Goal: Find specific page/section: Find specific page/section

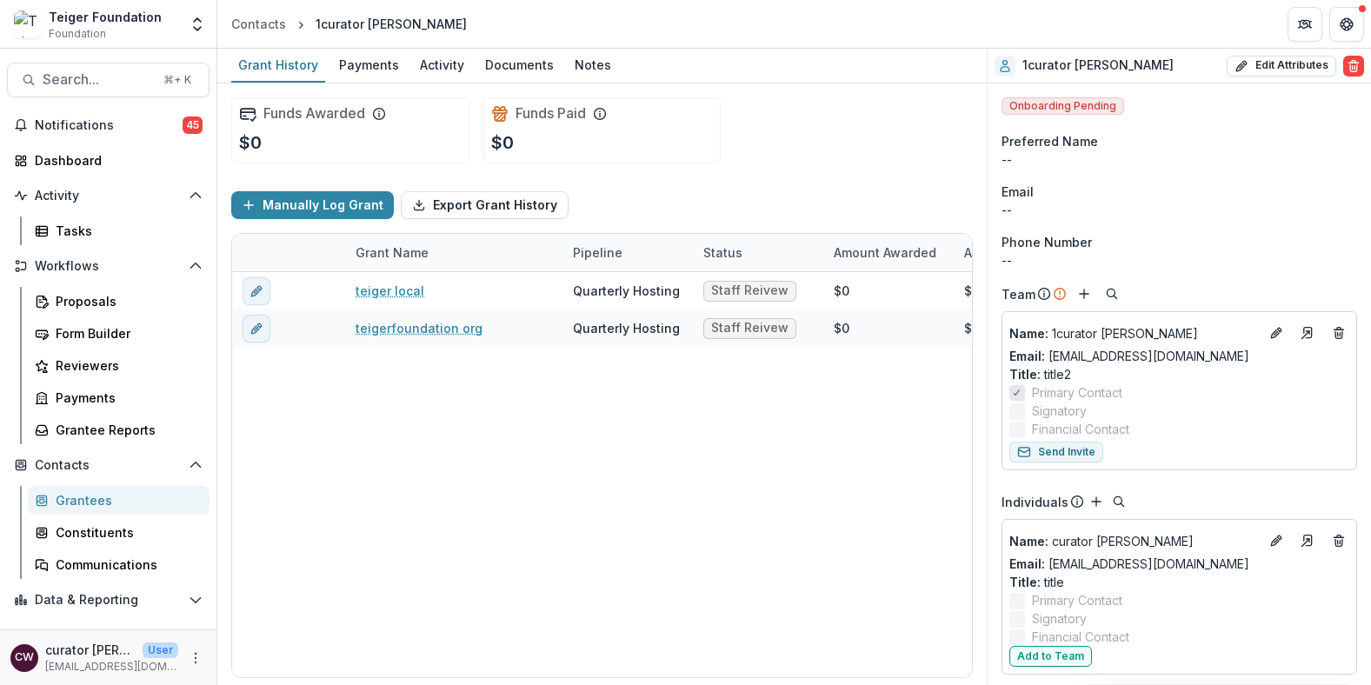
scroll to position [130, 0]
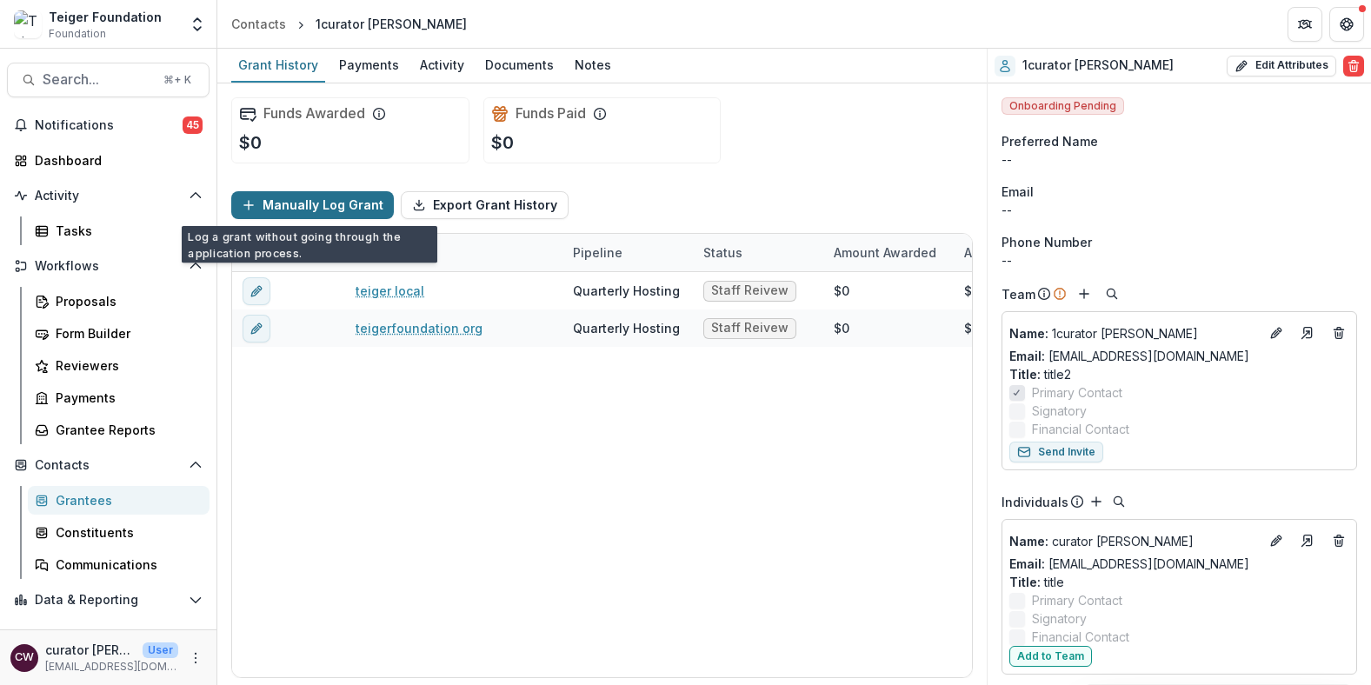
scroll to position [140, 0]
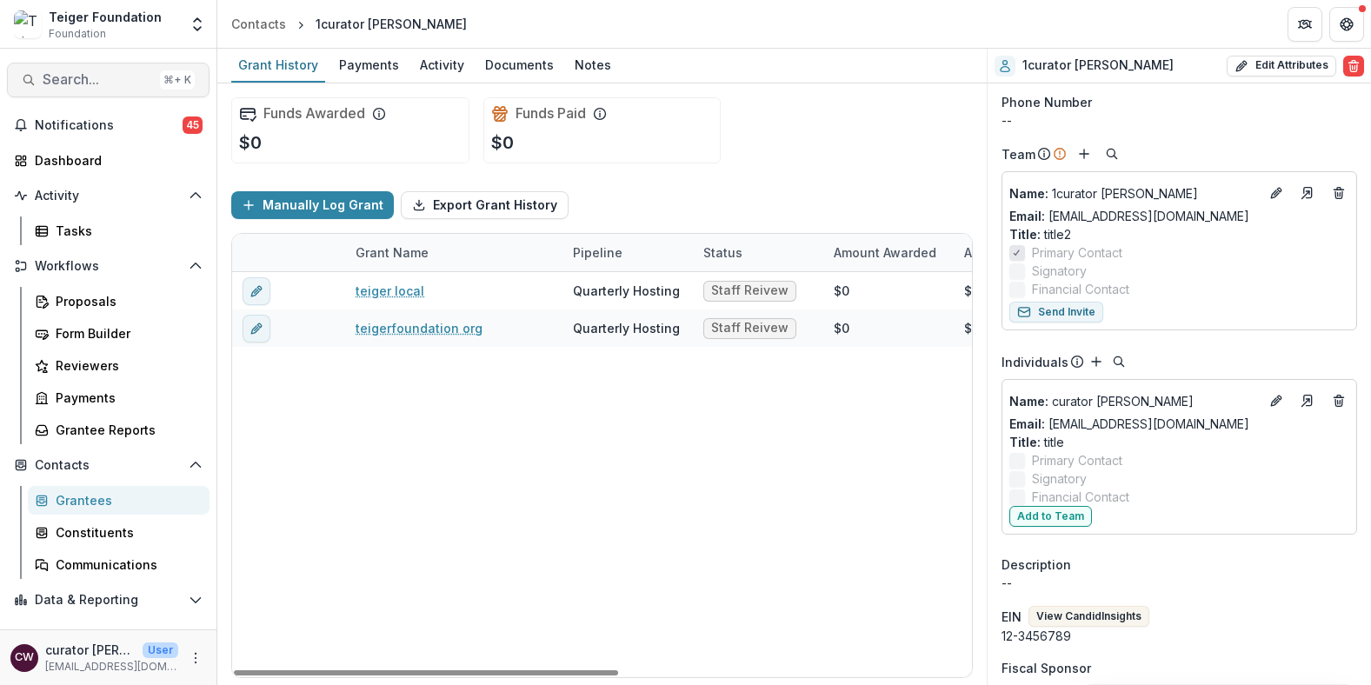
click at [103, 83] on span "Search..." at bounding box center [98, 79] width 110 height 17
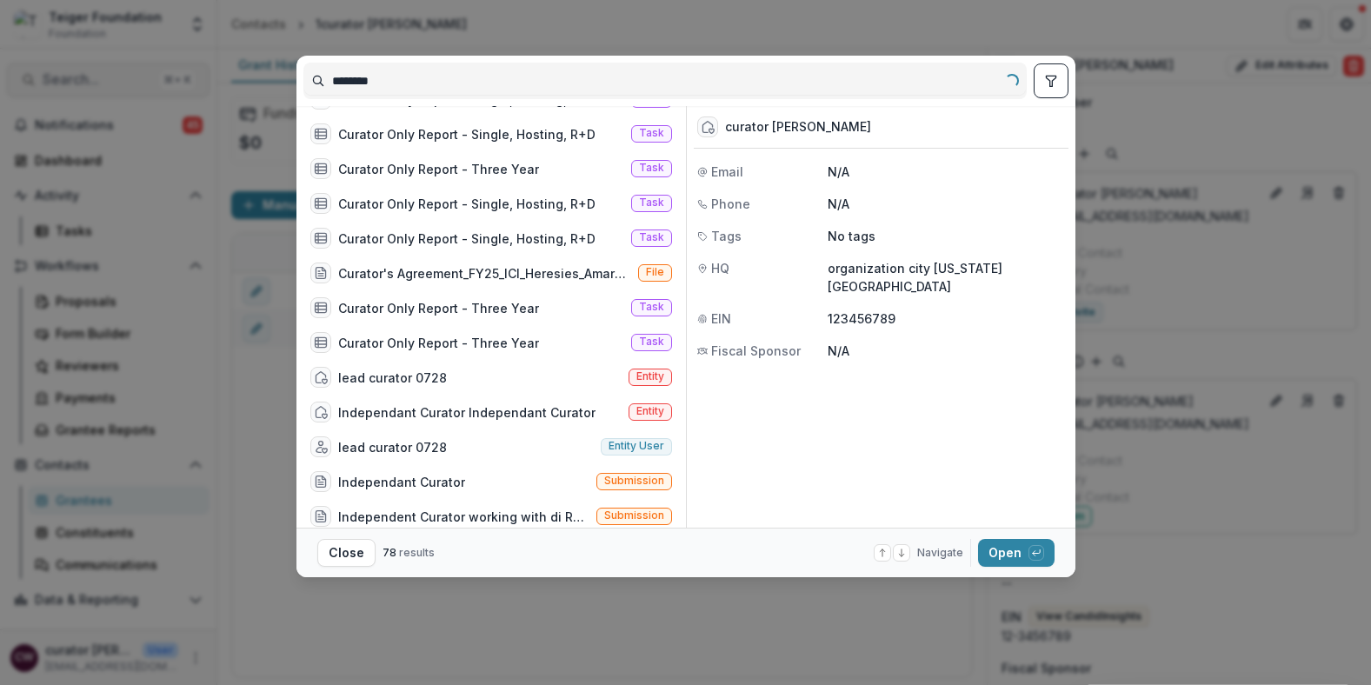
scroll to position [0, 0]
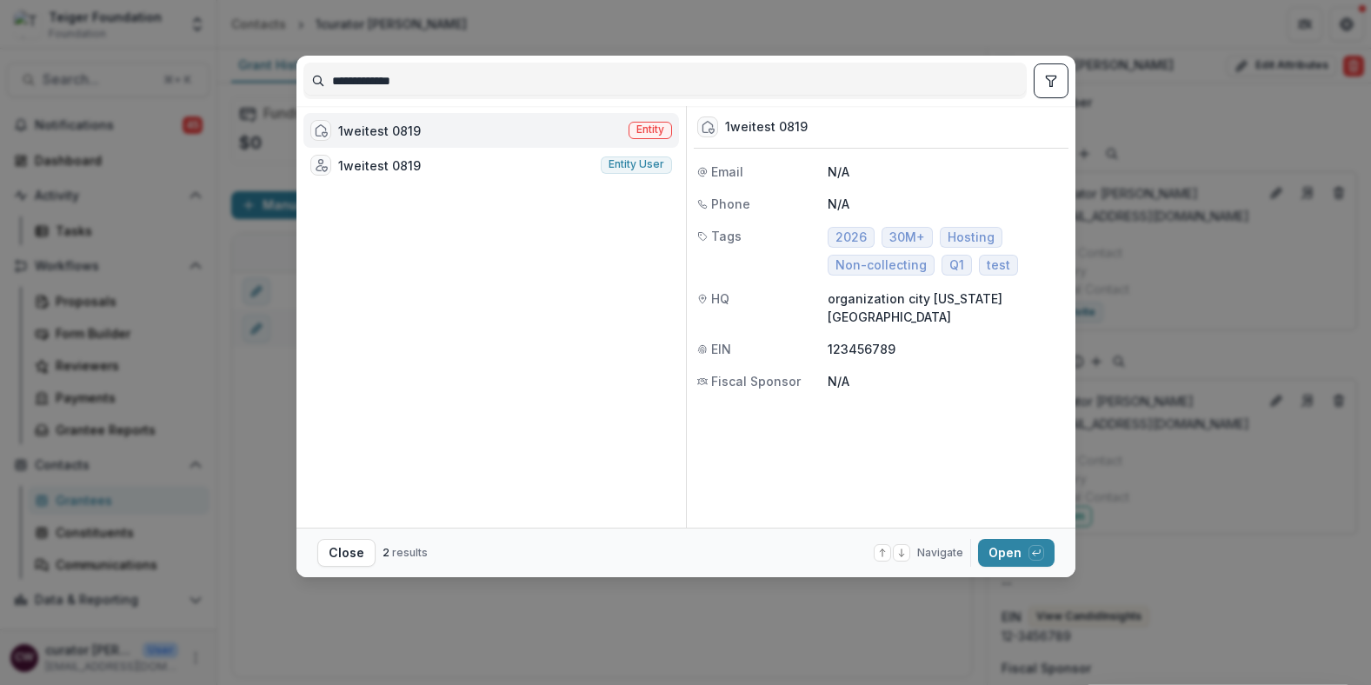
type input "**********"
click at [475, 130] on div "1weitest 0819 Entity" at bounding box center [491, 130] width 376 height 35
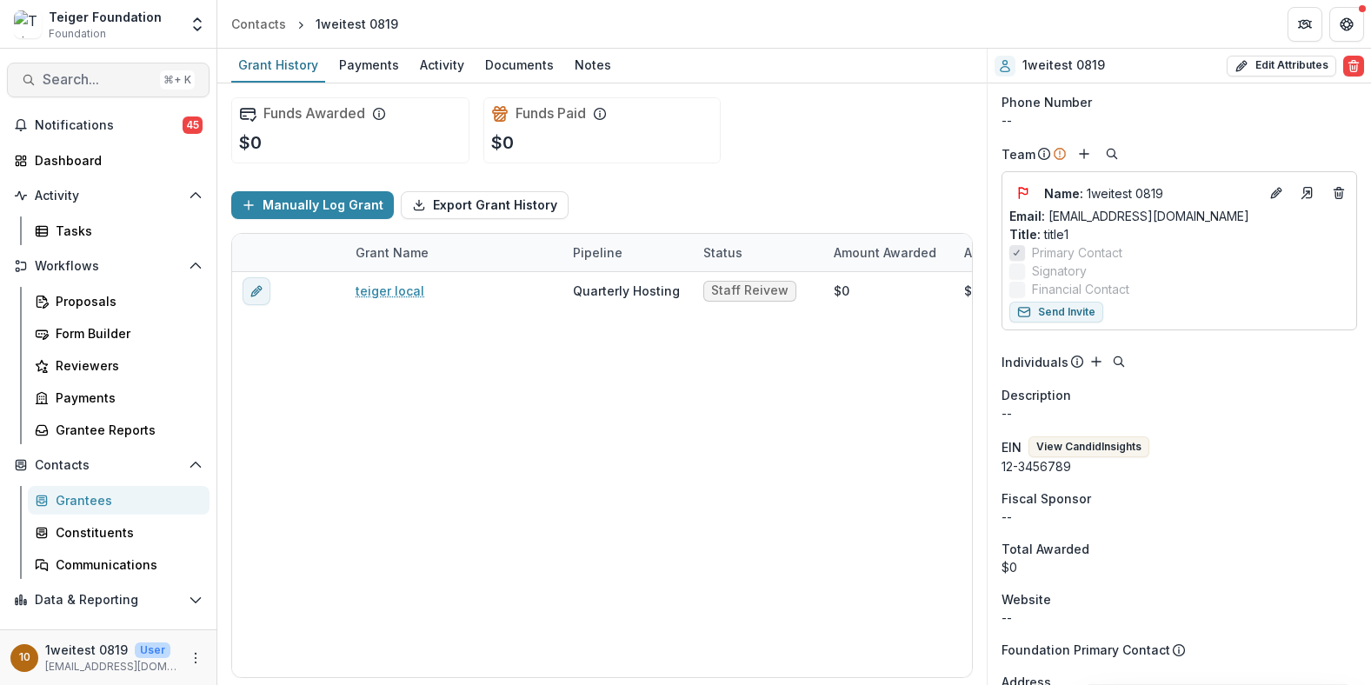
click at [133, 83] on span "Search..." at bounding box center [98, 79] width 110 height 17
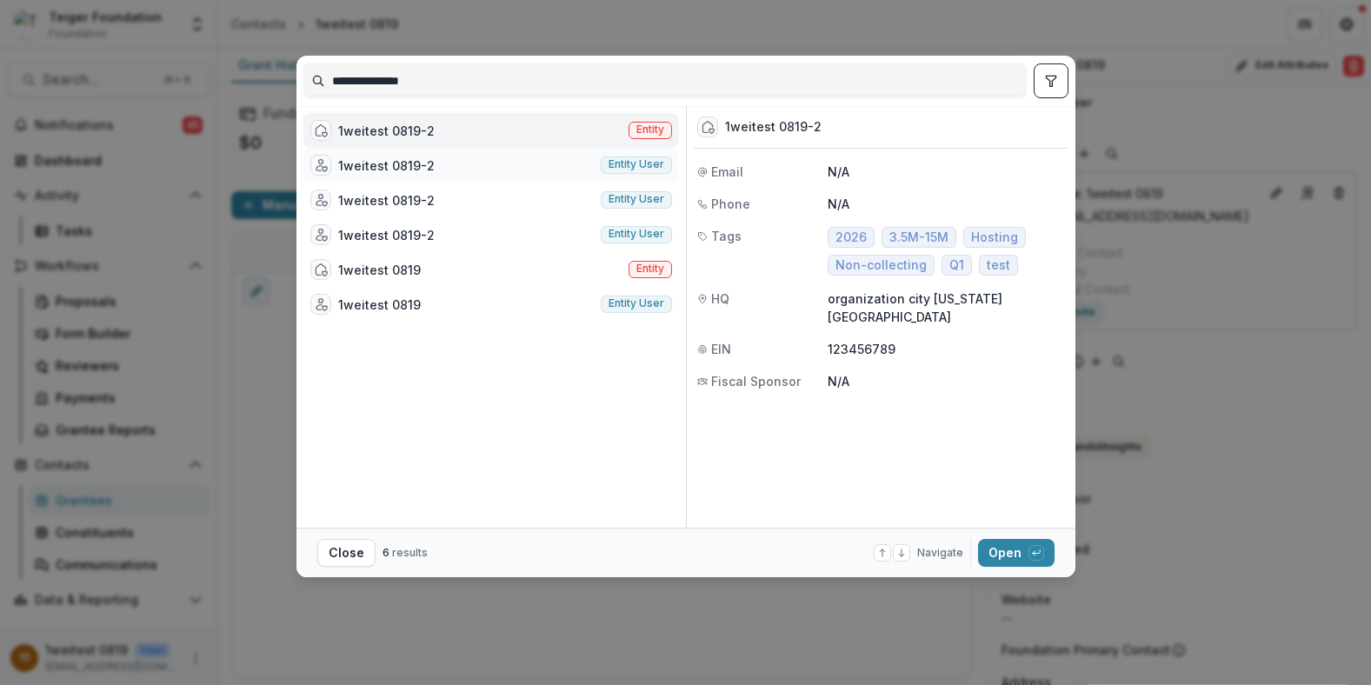
type input "**********"
click at [438, 162] on div "1weitest 0819-2 Entity user" at bounding box center [491, 165] width 376 height 35
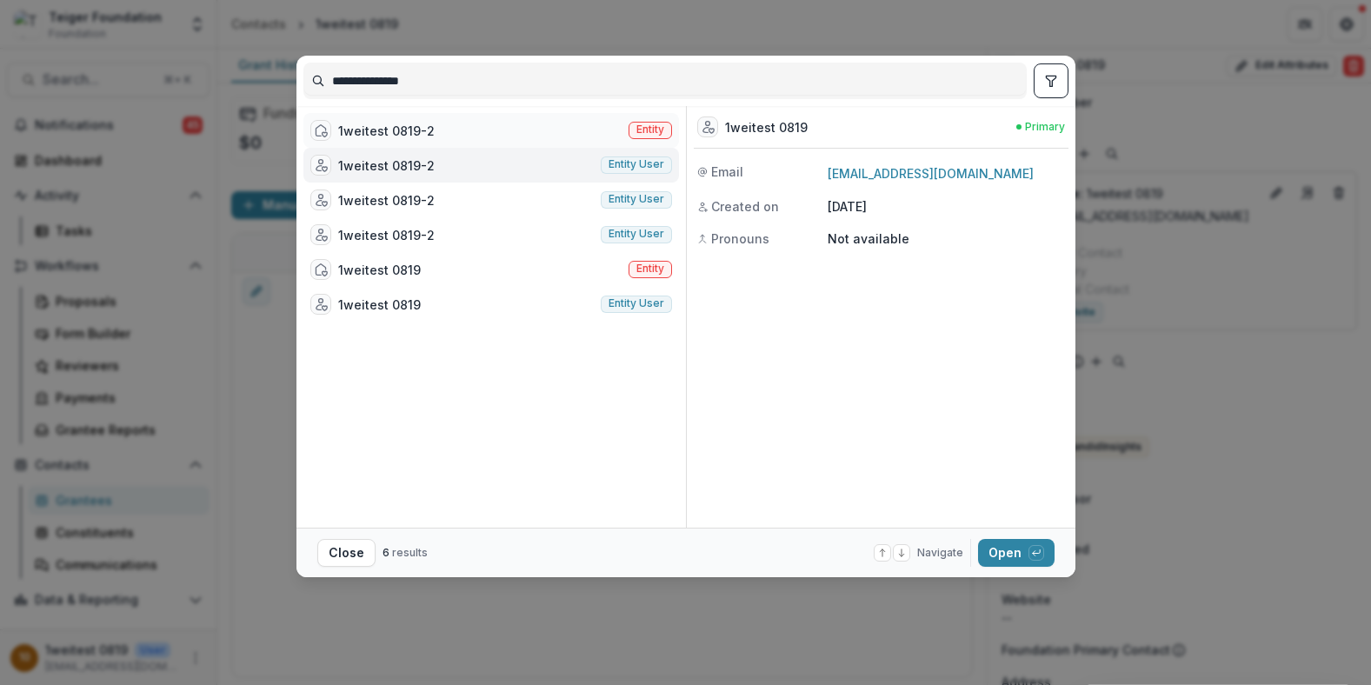
click at [559, 135] on div "1weitest 0819-2 Entity" at bounding box center [491, 130] width 376 height 35
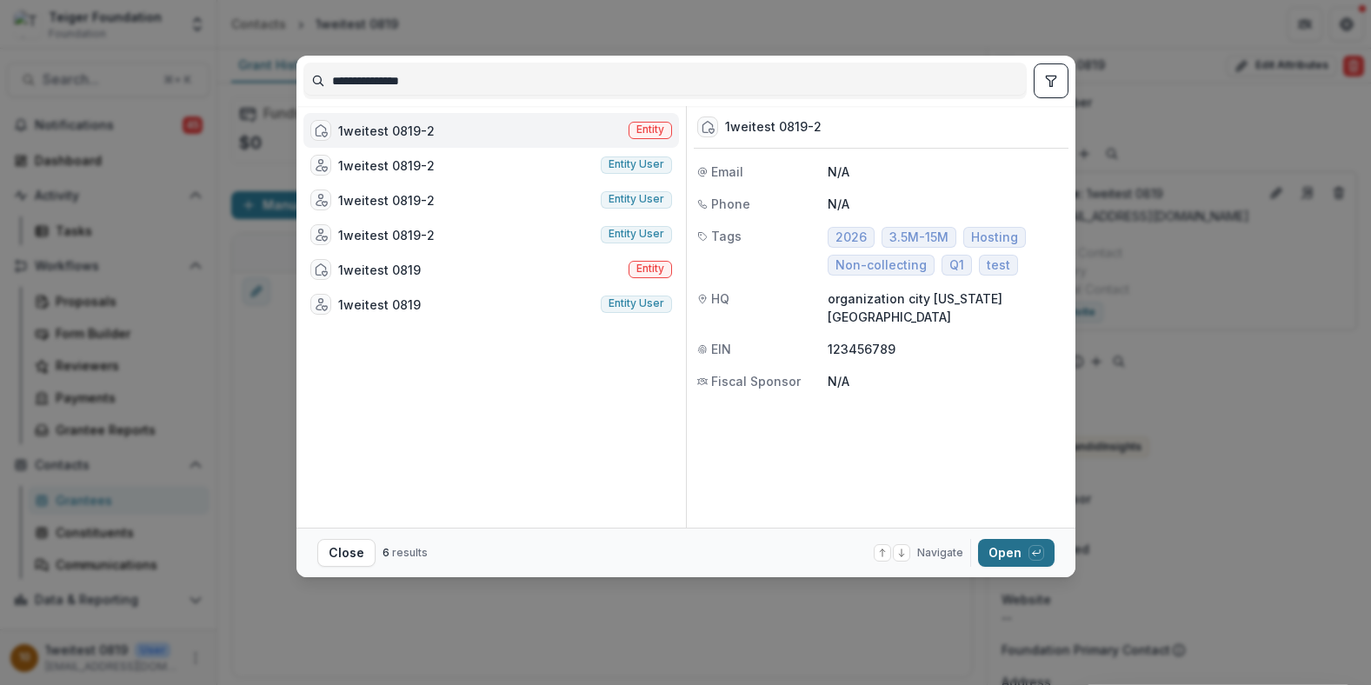
click at [1018, 553] on button "Open with enter key" at bounding box center [1016, 553] width 76 height 28
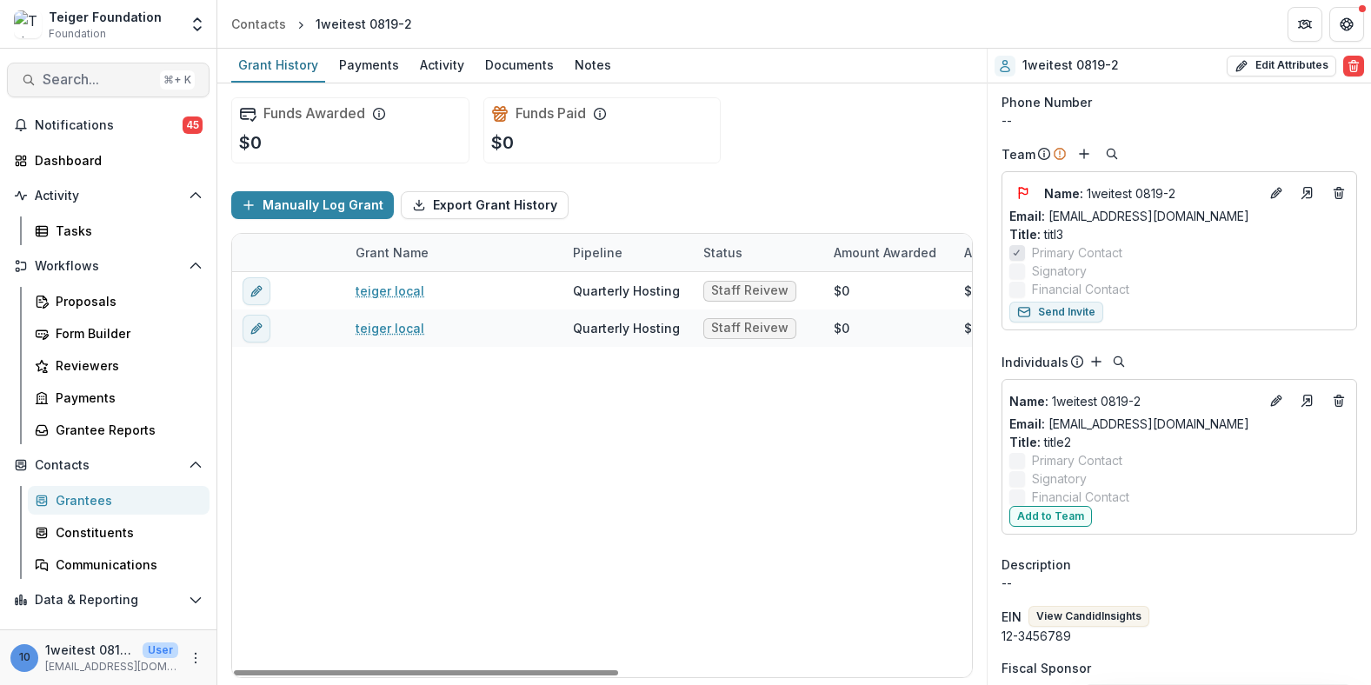
click at [131, 88] on button "Search... ⌘ + K" at bounding box center [108, 80] width 203 height 35
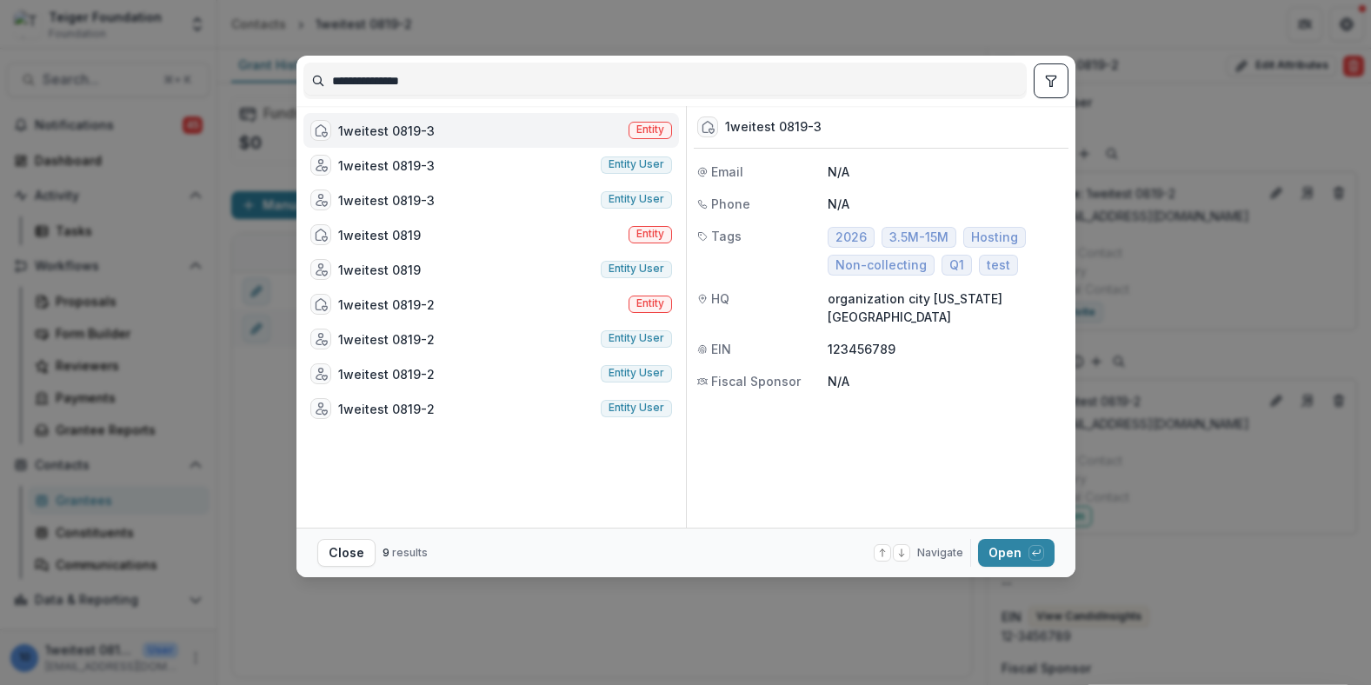
type input "**********"
click at [445, 128] on div "1weitest 0819-3 Entity" at bounding box center [491, 130] width 376 height 35
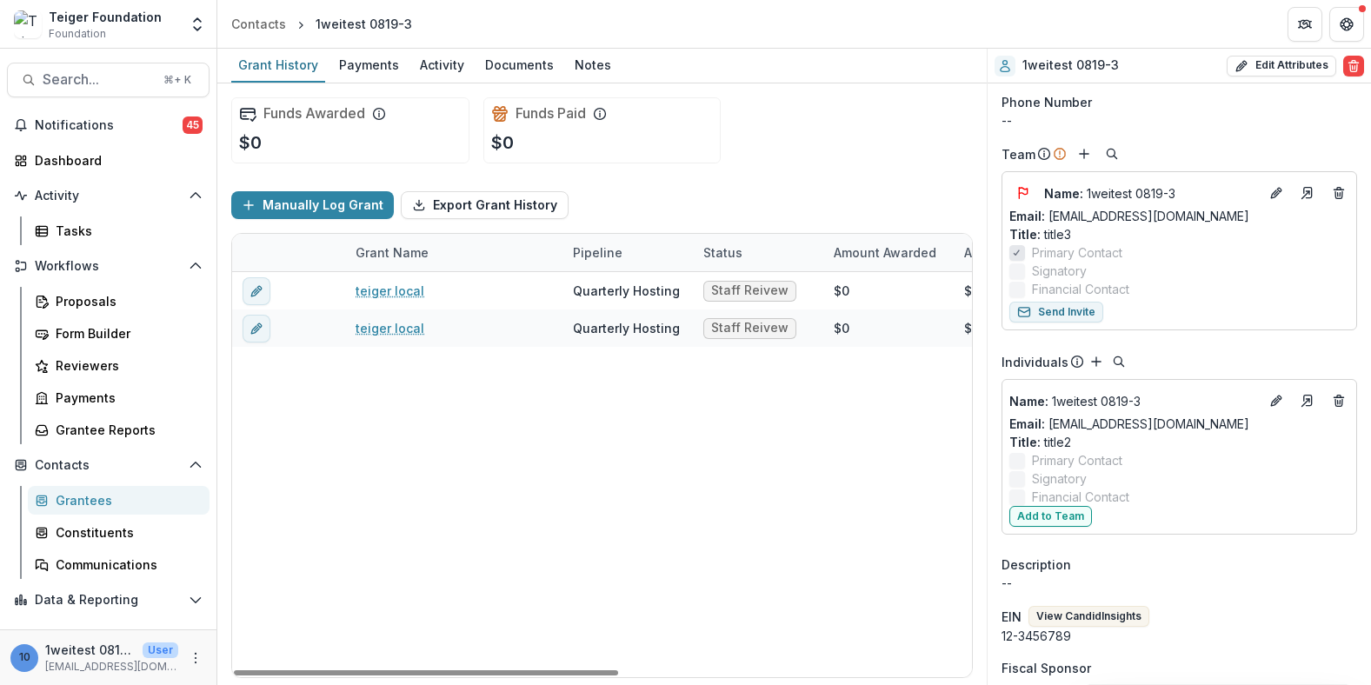
click at [553, 475] on div "teiger local Quarterly Hosting Staff Reivew $0 $0 Sep 17, 2024 Dec 10, 2025 $75…" at bounding box center [940, 474] width 1417 height 405
click at [77, 92] on button "Search... ⌘ + K" at bounding box center [108, 80] width 203 height 35
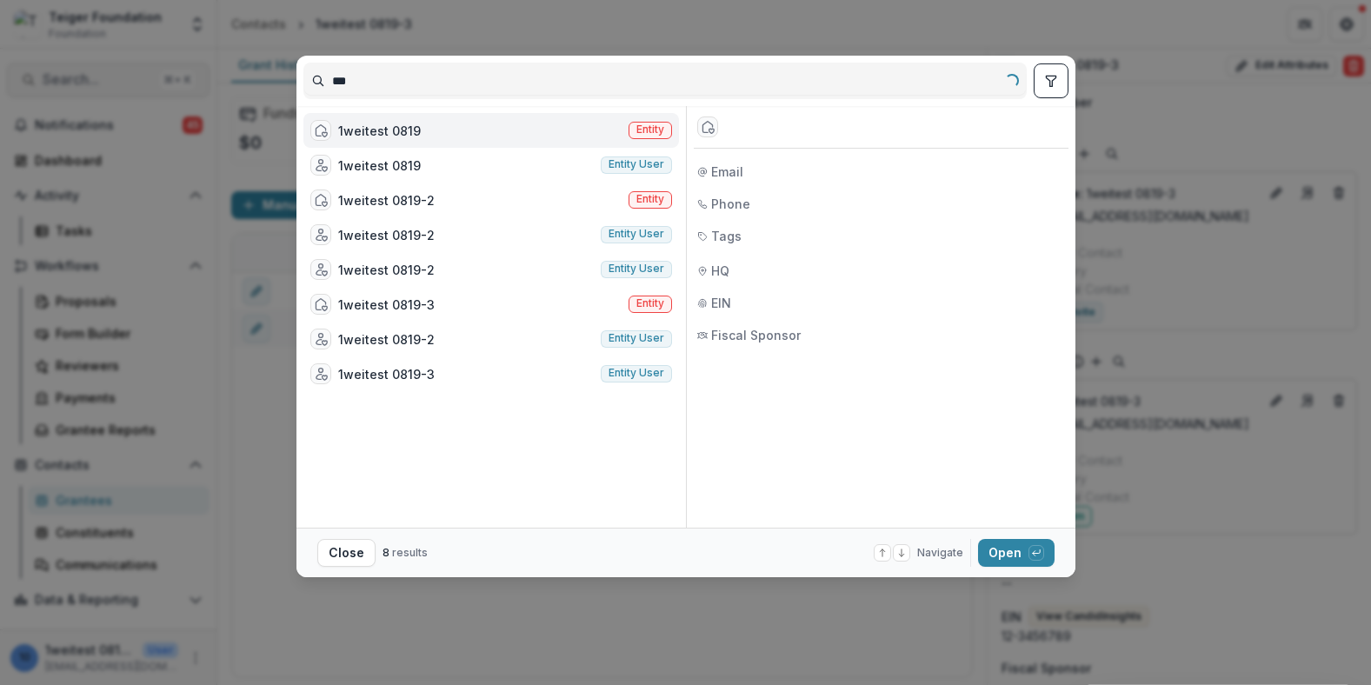
type input "****"
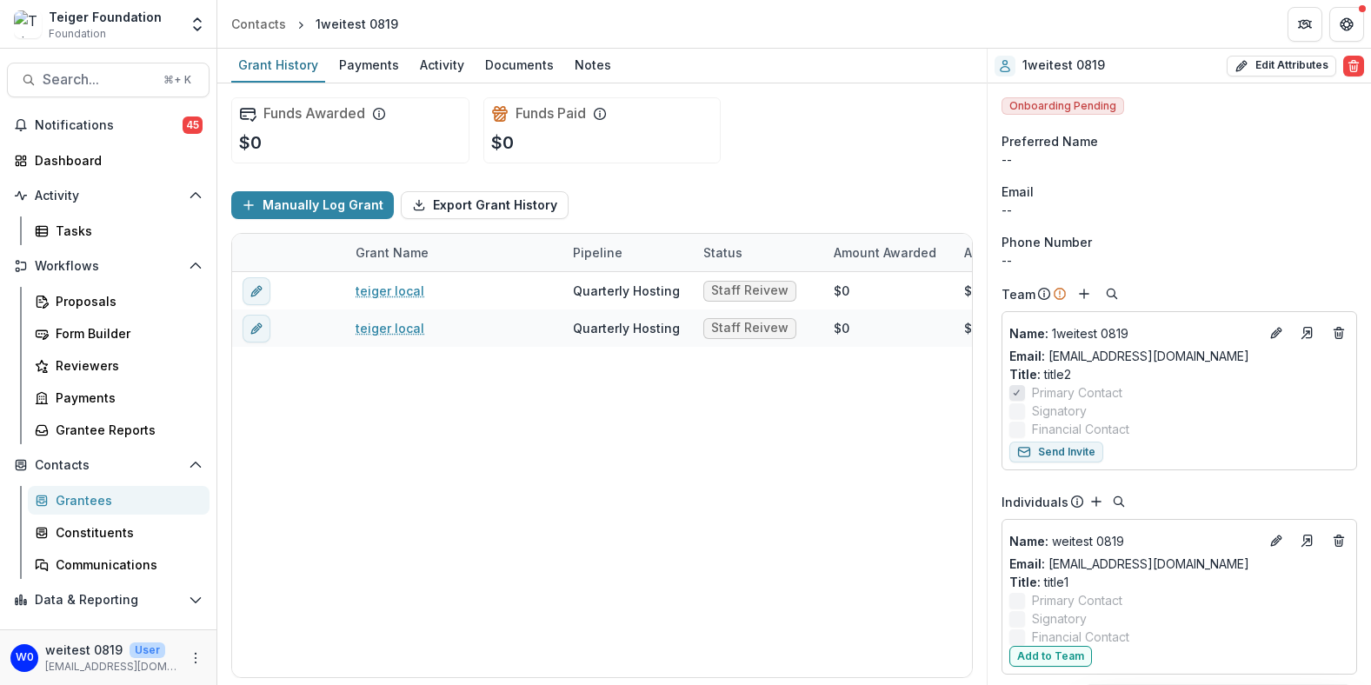
click at [1054, 582] on p "Title : title1" at bounding box center [1179, 582] width 340 height 18
click at [889, 555] on div "teiger local Quarterly Hosting Staff Reivew $0 $0 Sep 17, 2024 Dec 10, 2025 $75…" at bounding box center [940, 474] width 1417 height 405
click at [142, 34] on div "Teiger Foundation Foundation" at bounding box center [105, 25] width 113 height 34
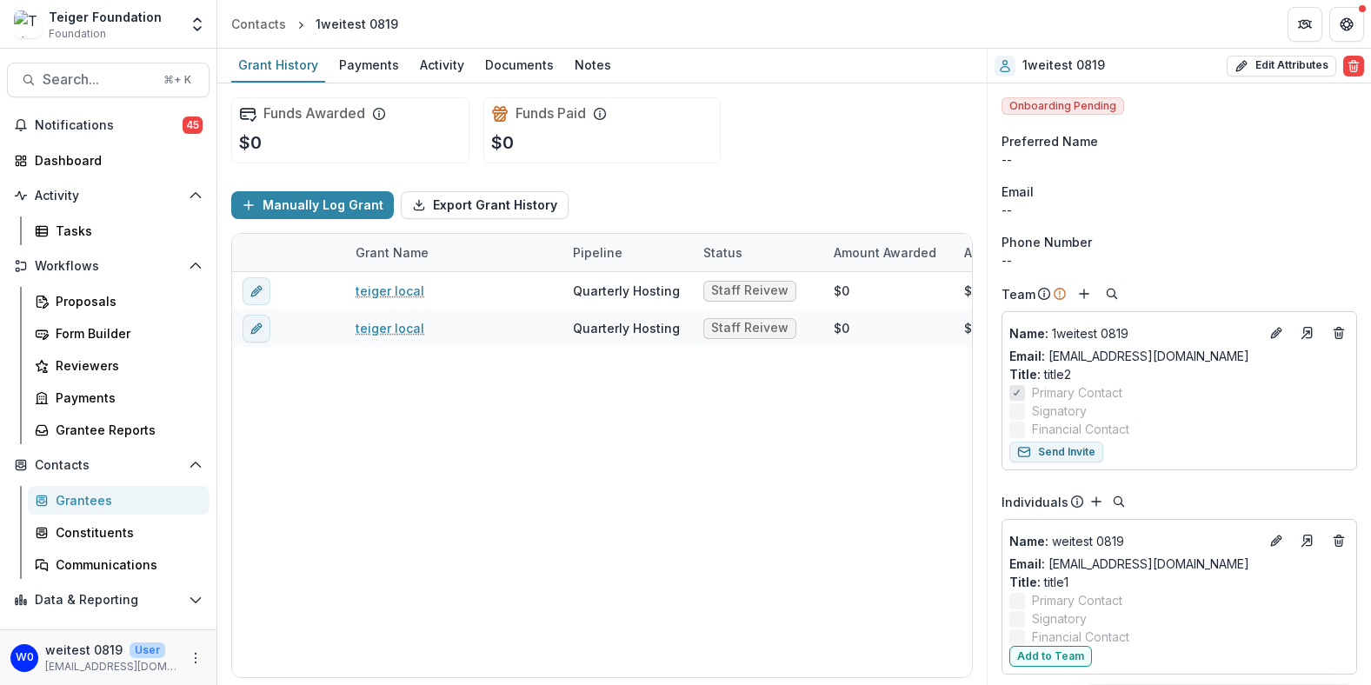
click at [145, 24] on div "Teiger Foundation" at bounding box center [105, 17] width 113 height 18
click at [76, 111] on button "Notifications 45" at bounding box center [108, 125] width 203 height 28
click at [83, 90] on button "Search... ⌘ + K" at bounding box center [108, 80] width 203 height 35
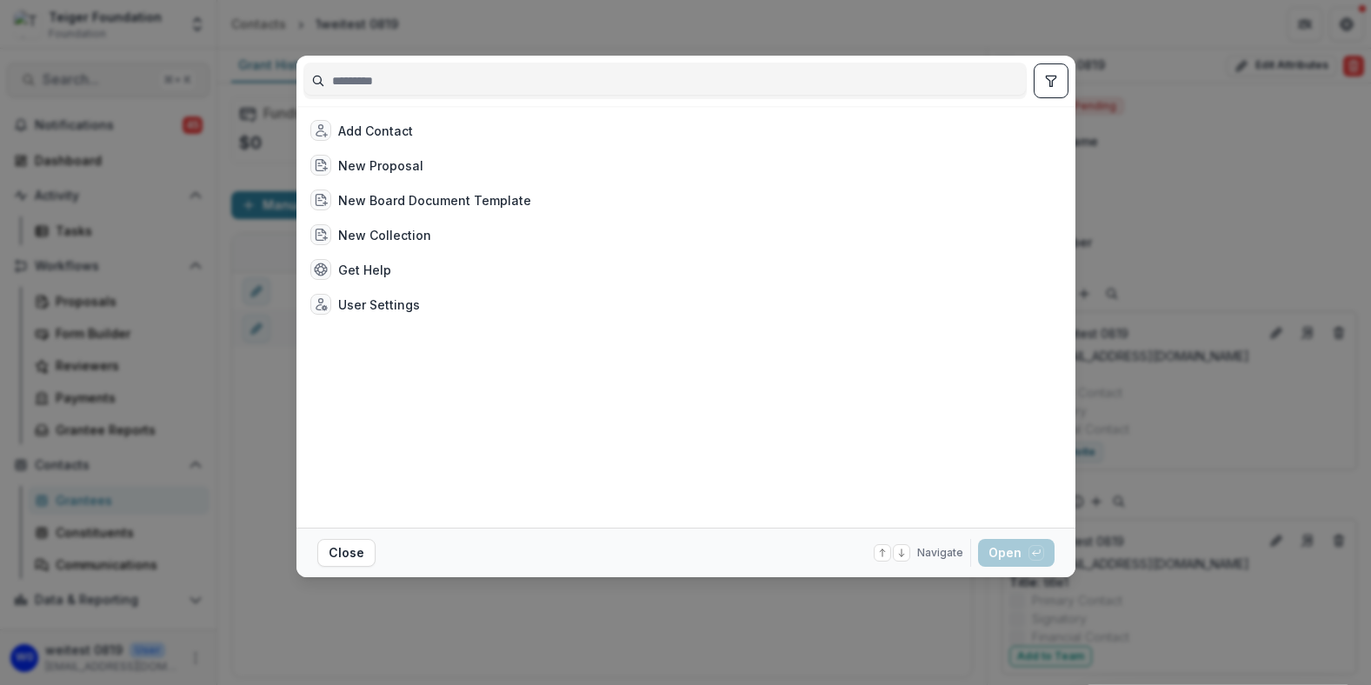
click at [82, 90] on div "Add Contact New Proposal New Board Document Template New Collection Get Help Us…" at bounding box center [685, 342] width 1371 height 685
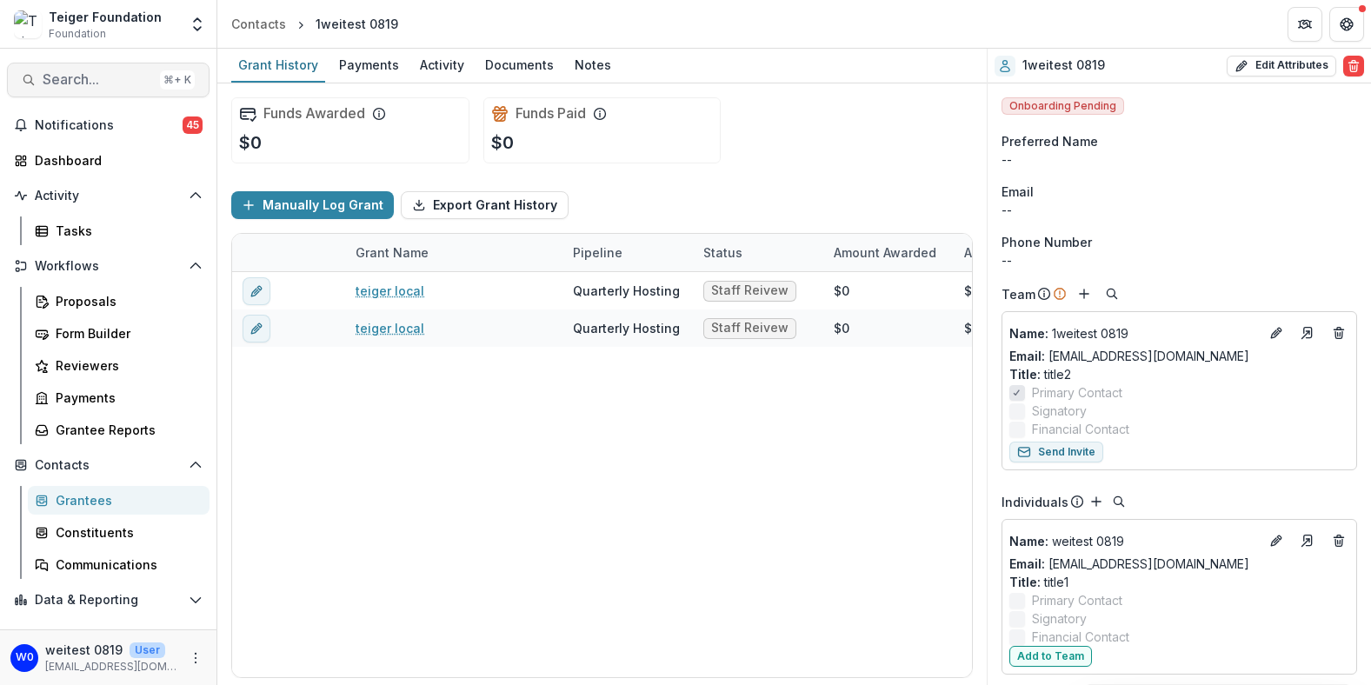
click at [82, 87] on span "Search..." at bounding box center [98, 79] width 110 height 17
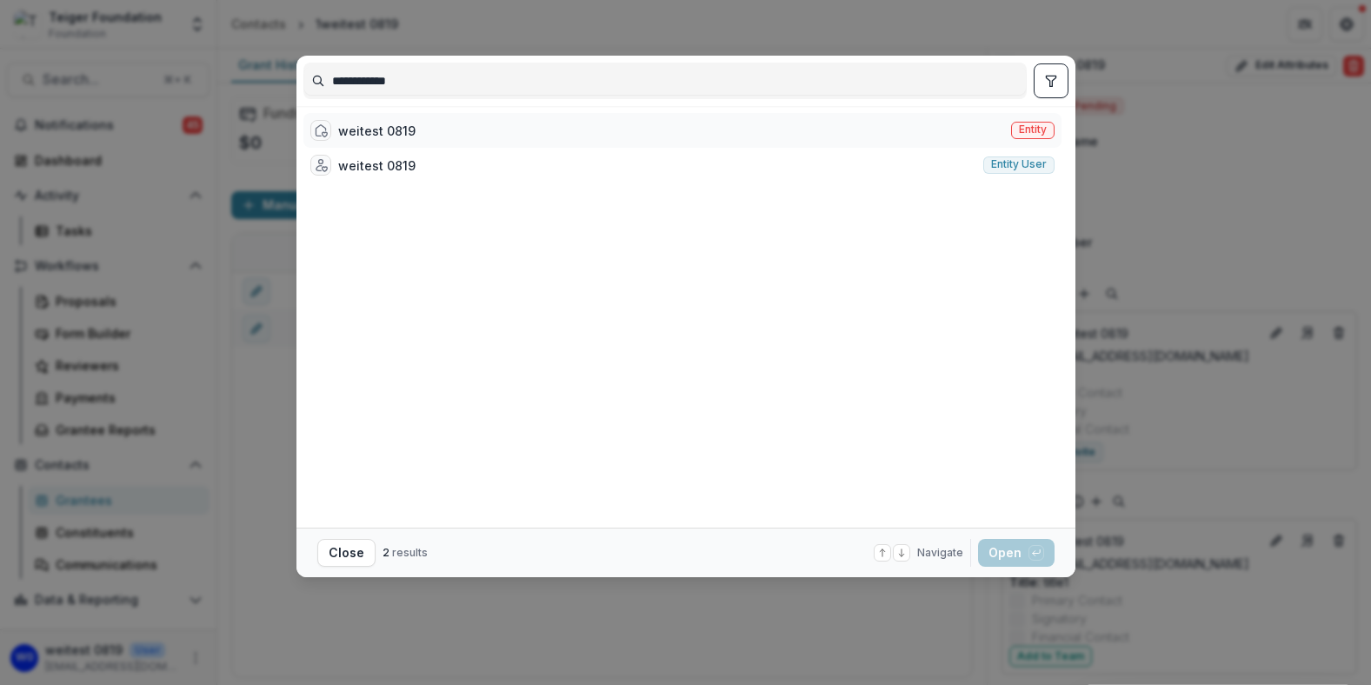
type input "**********"
click at [601, 139] on div "weitest 0819 Entity" at bounding box center [682, 130] width 758 height 35
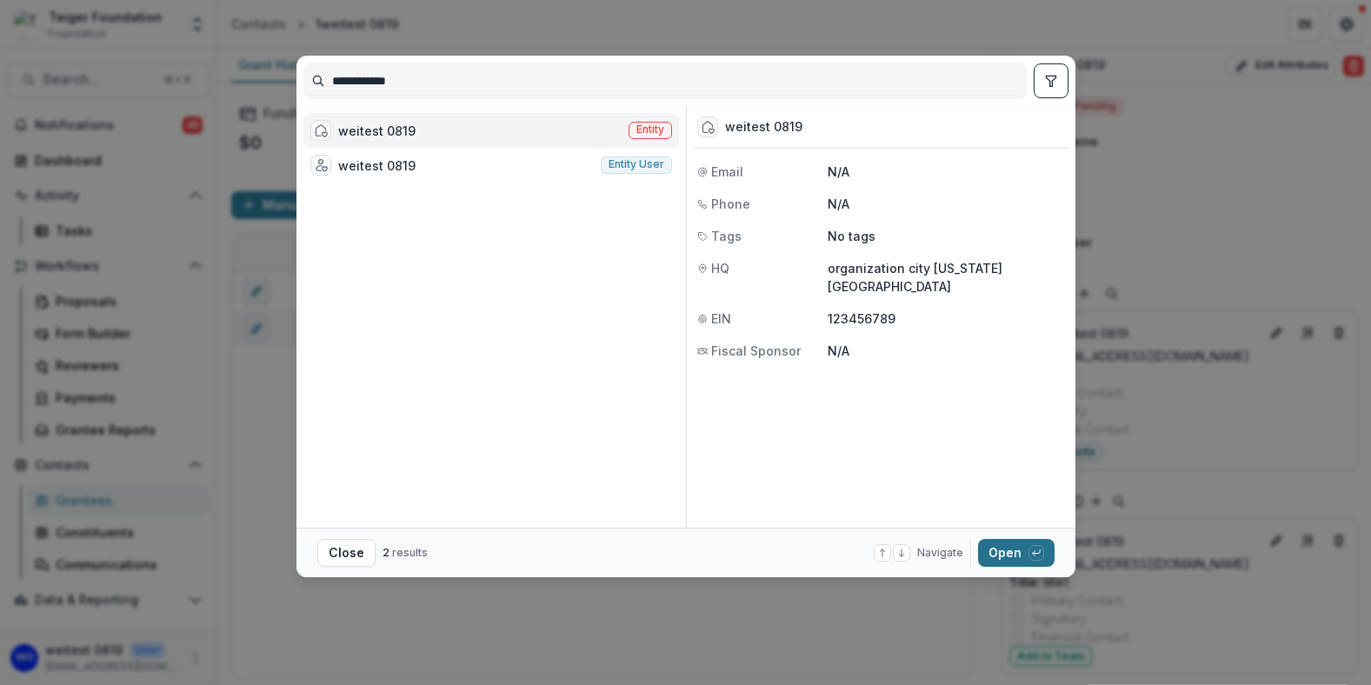
click at [1014, 550] on button "Open with enter key" at bounding box center [1016, 553] width 76 height 28
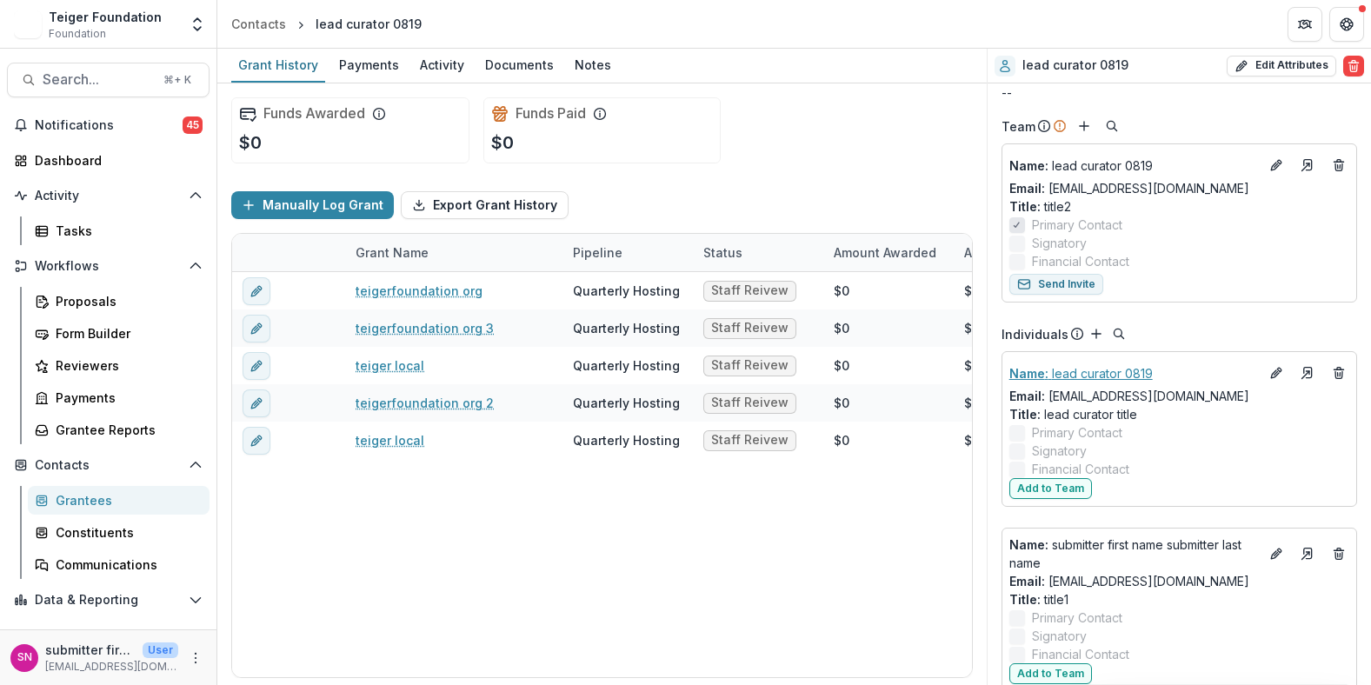
scroll to position [172, 0]
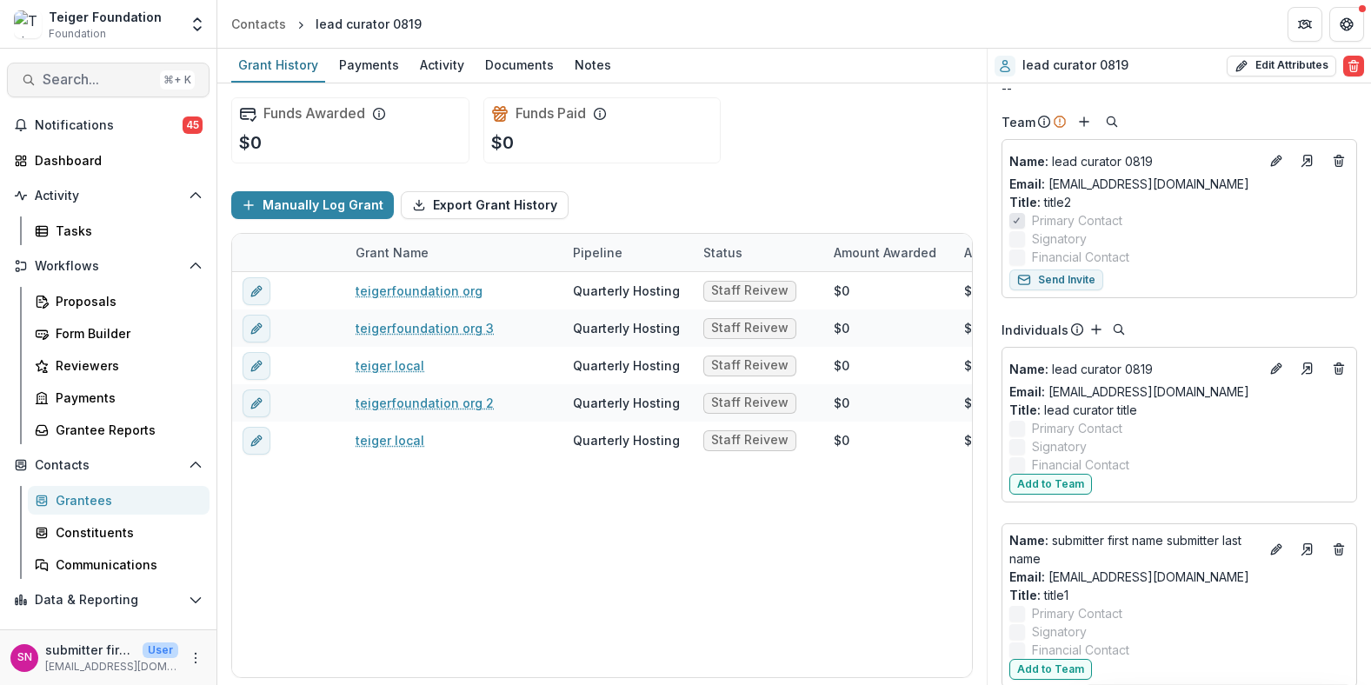
click at [103, 74] on span "Search..." at bounding box center [98, 79] width 110 height 17
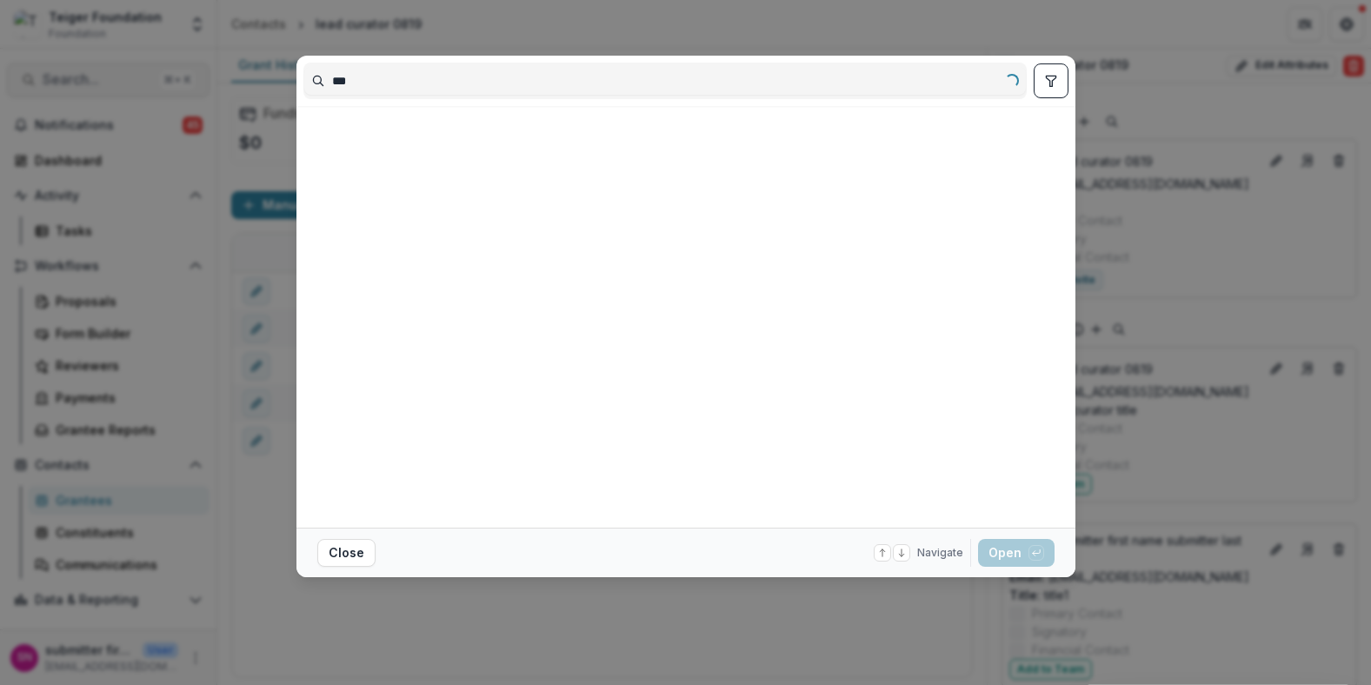
type input "****"
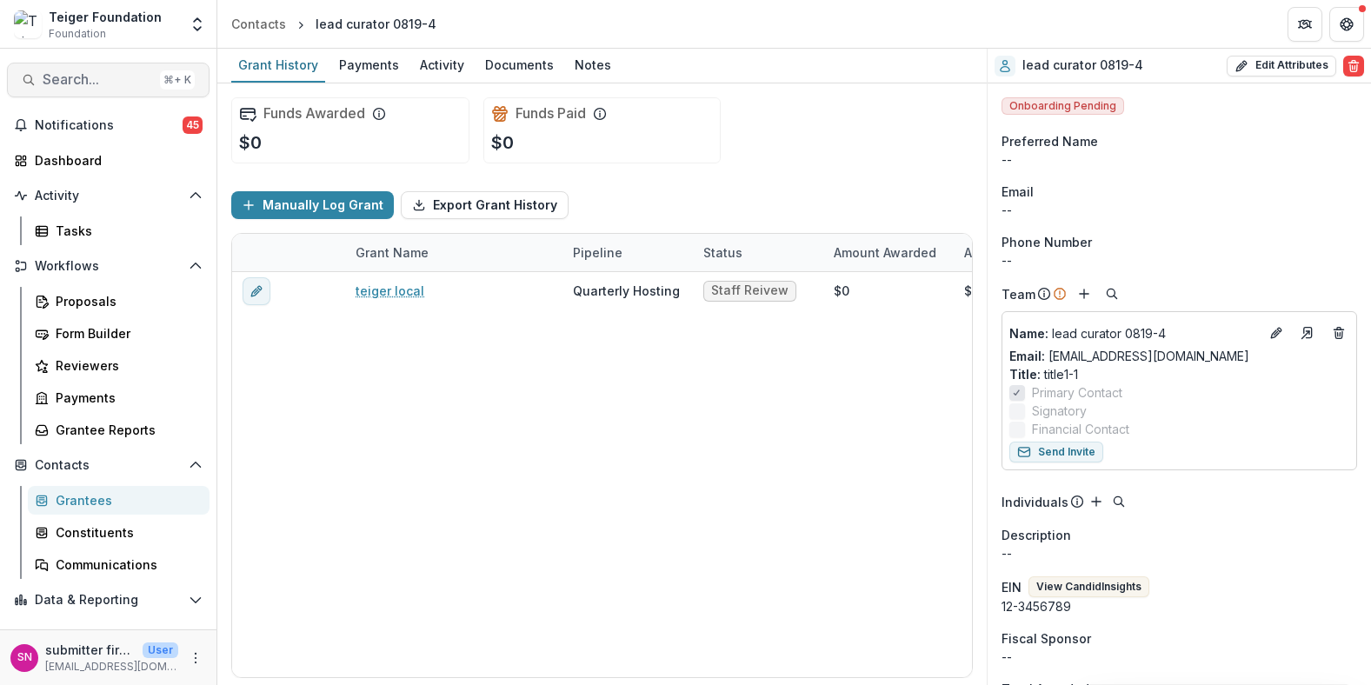
click at [124, 80] on span "Search..." at bounding box center [98, 79] width 110 height 17
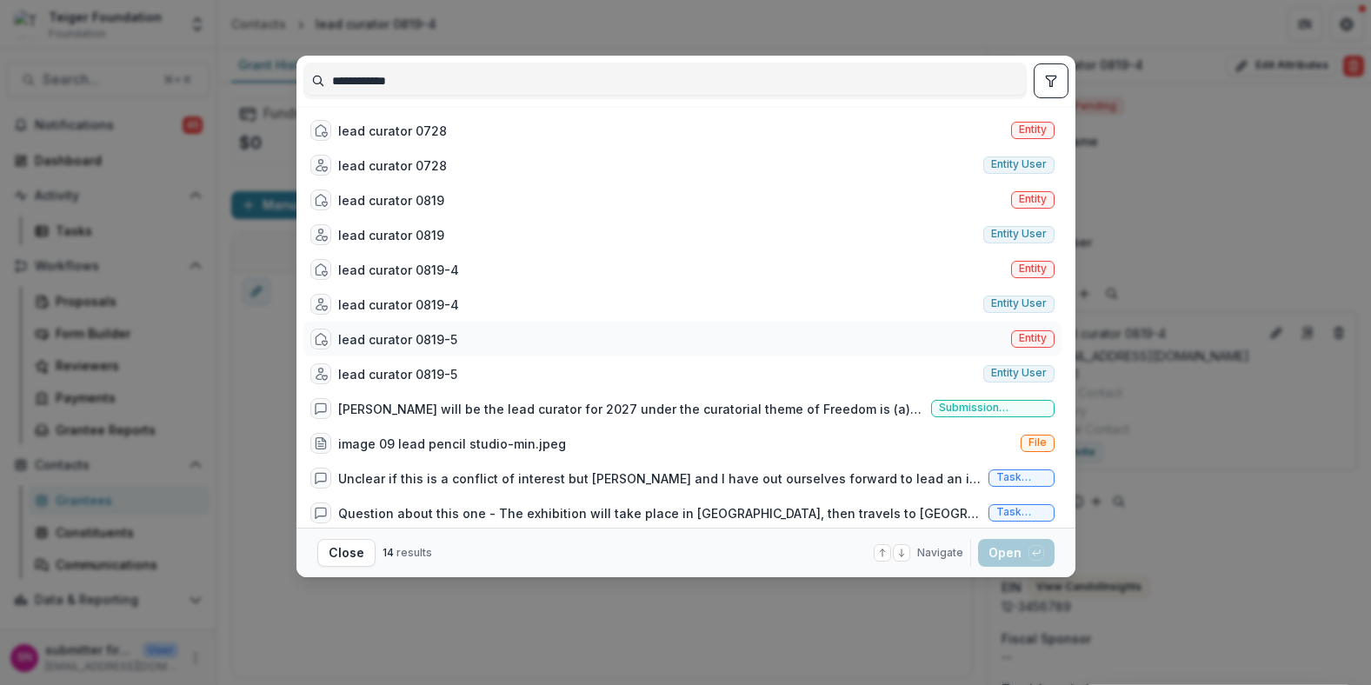
type input "**********"
click at [410, 325] on div "lead curator 0819-5 Entity" at bounding box center [682, 339] width 758 height 35
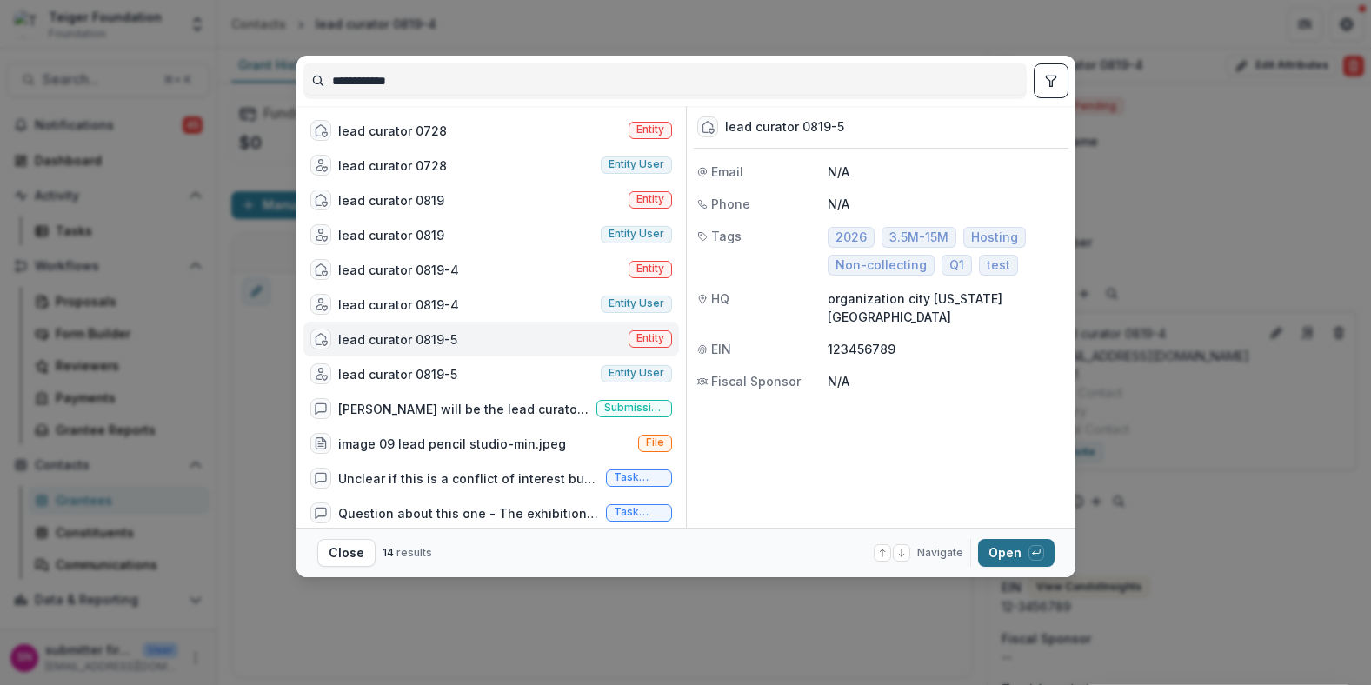
click at [1008, 551] on button "Open with enter key" at bounding box center [1016, 553] width 76 height 28
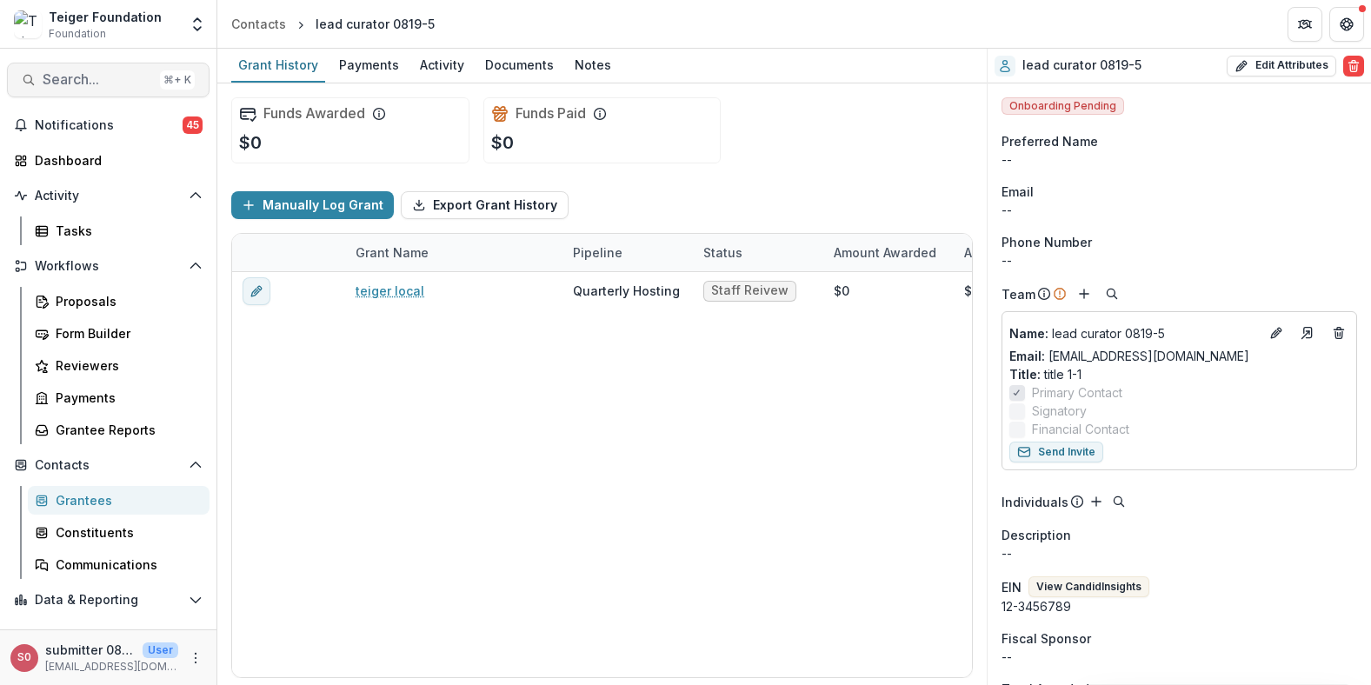
click at [87, 72] on span "Search..." at bounding box center [98, 79] width 110 height 17
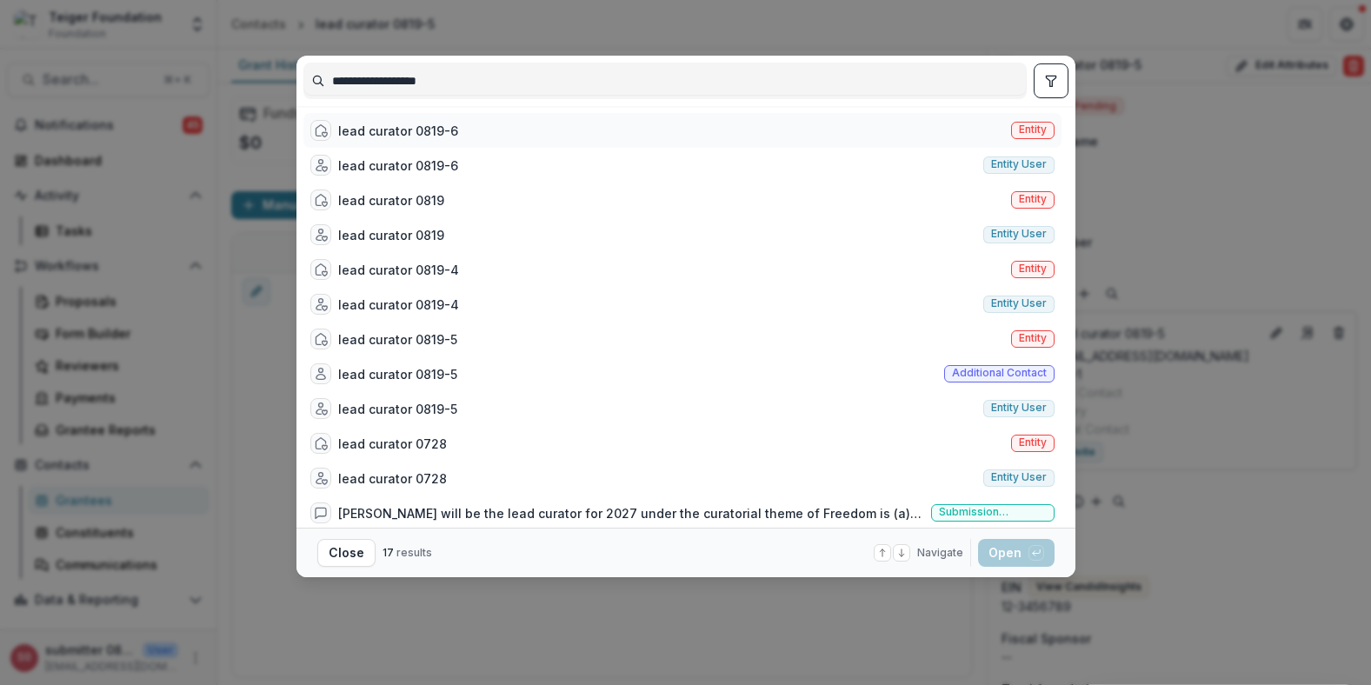
type input "**********"
click at [448, 131] on div "lead curator 0819-6" at bounding box center [398, 131] width 120 height 18
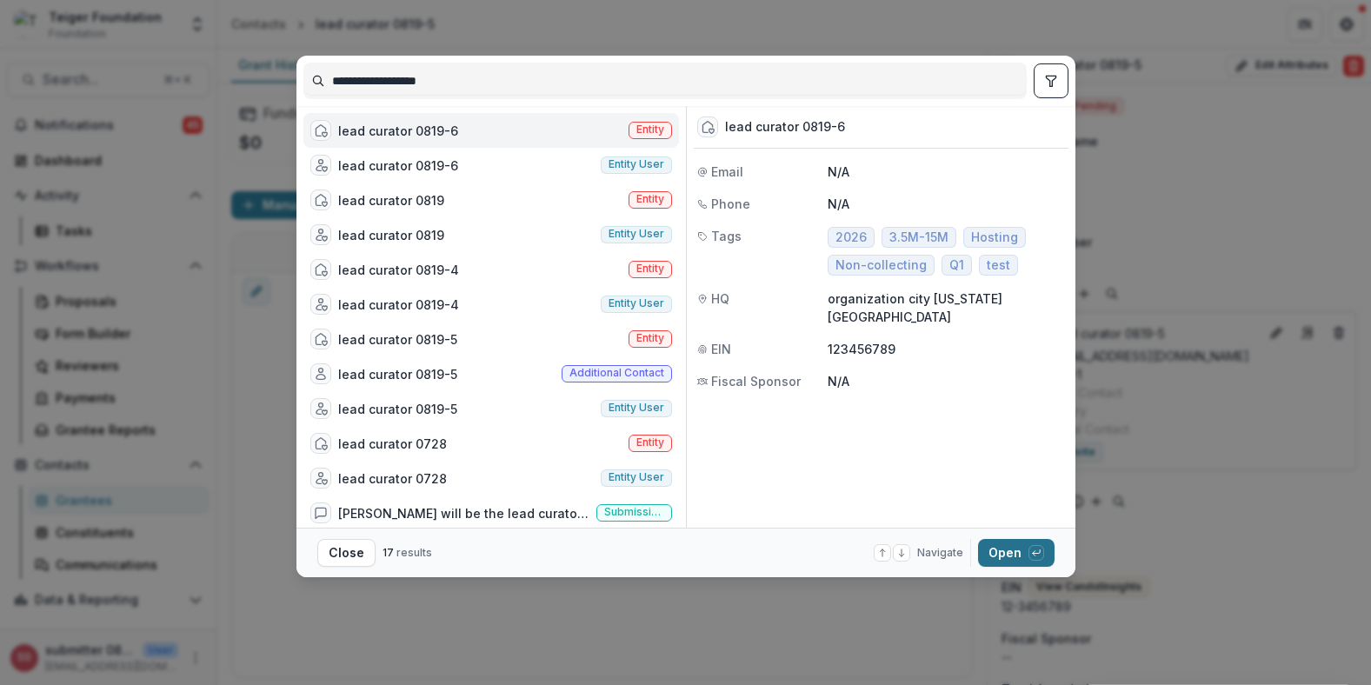
click at [996, 556] on button "Open with enter key" at bounding box center [1016, 553] width 76 height 28
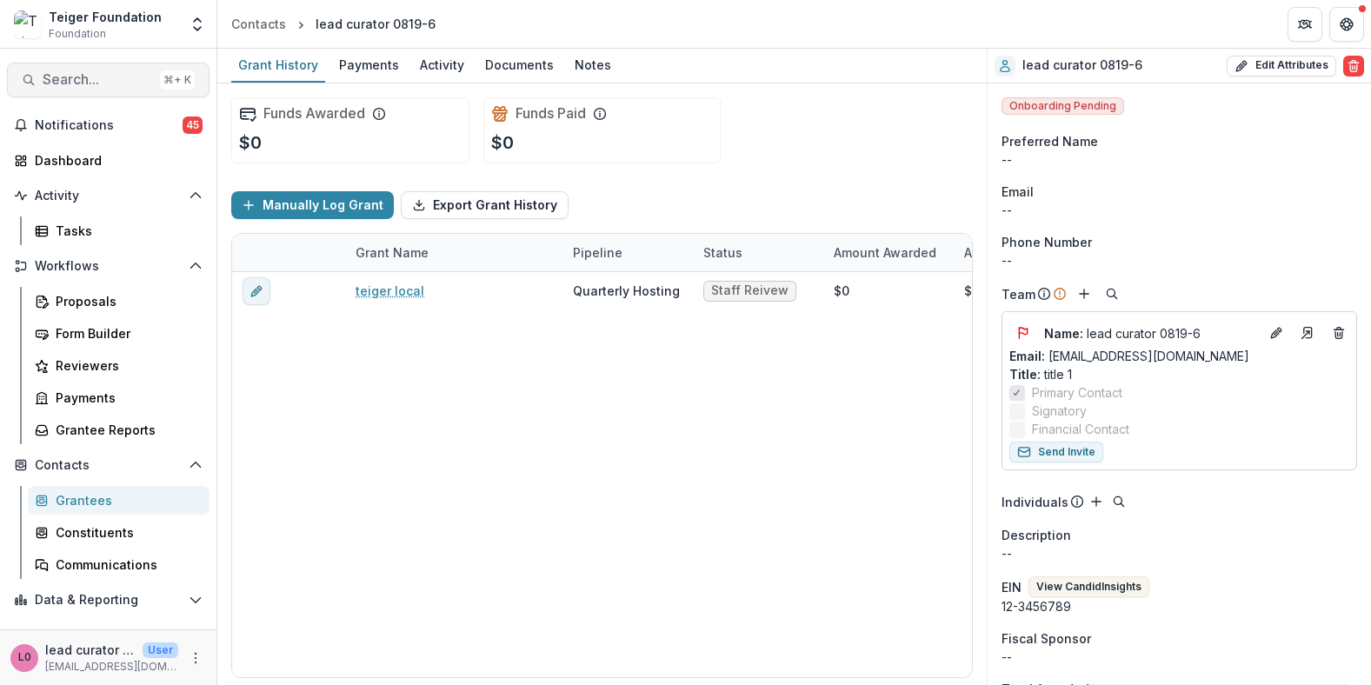
click at [123, 81] on span "Search..." at bounding box center [98, 79] width 110 height 17
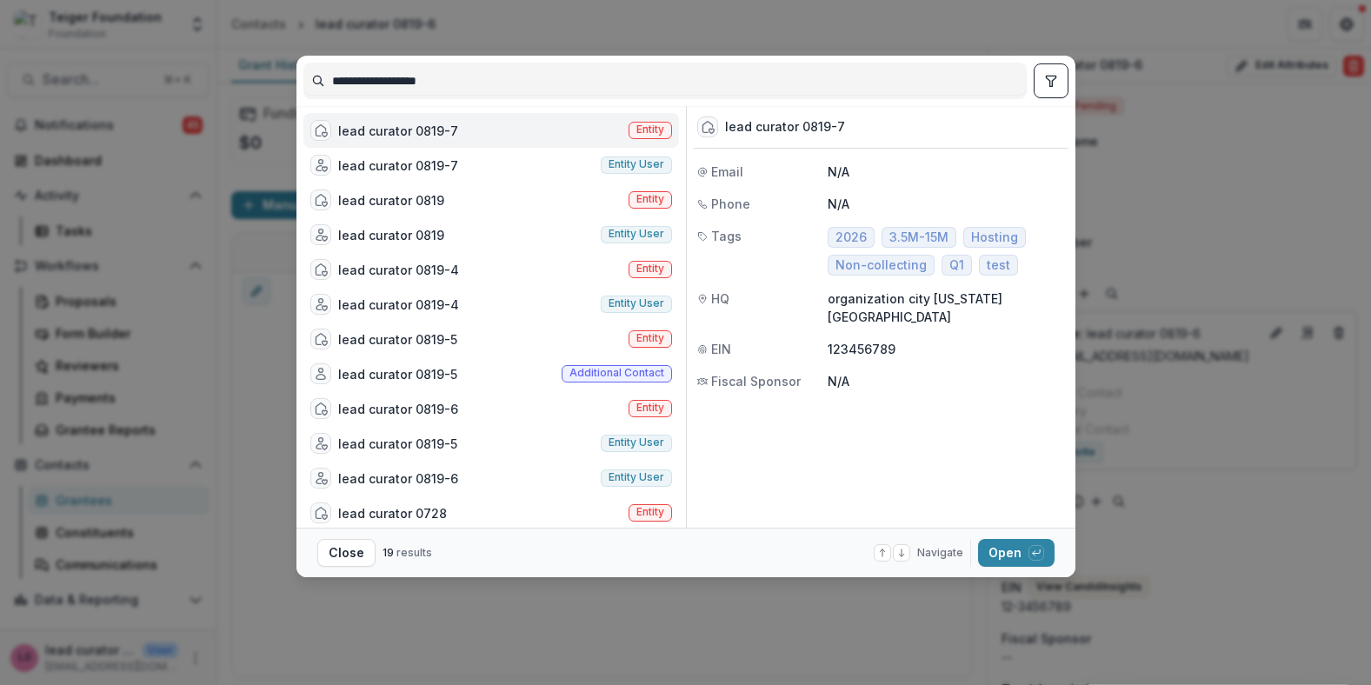
type input "**********"
click at [475, 130] on div "lead curator 0819-7 Entity" at bounding box center [491, 130] width 376 height 35
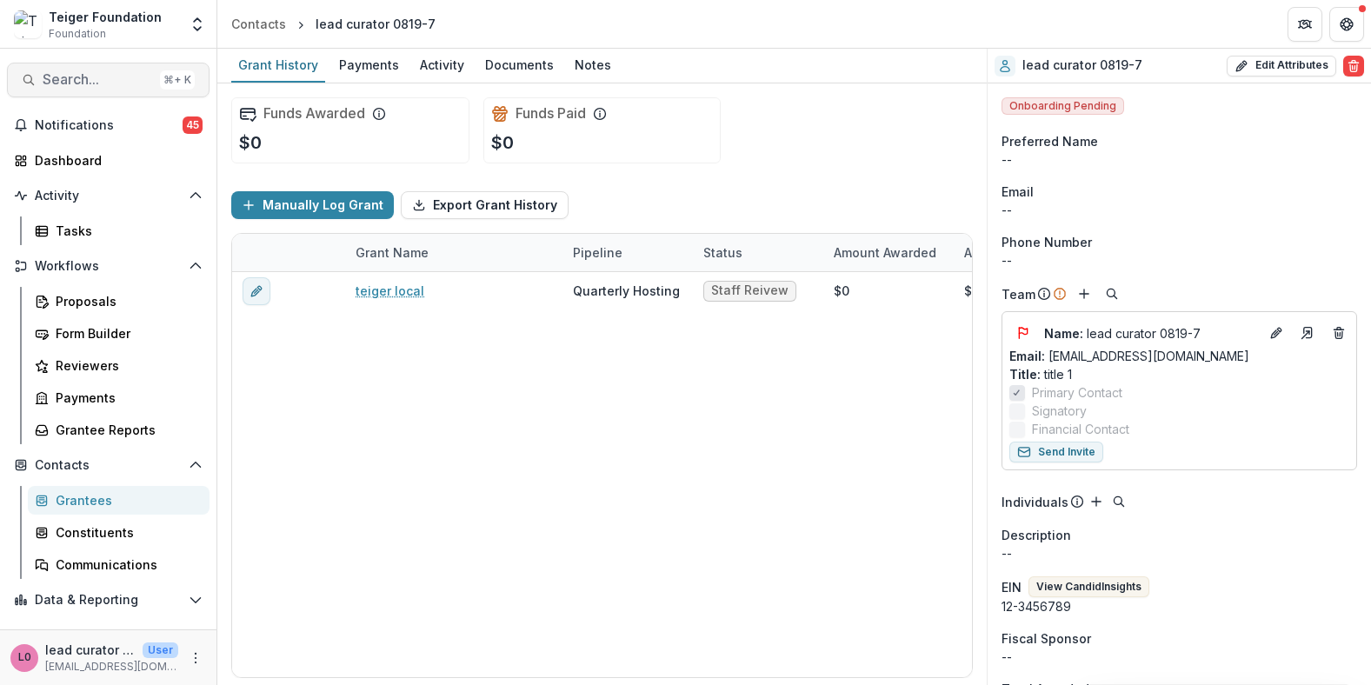
click at [87, 92] on button "Search... ⌘ + K" at bounding box center [108, 80] width 203 height 35
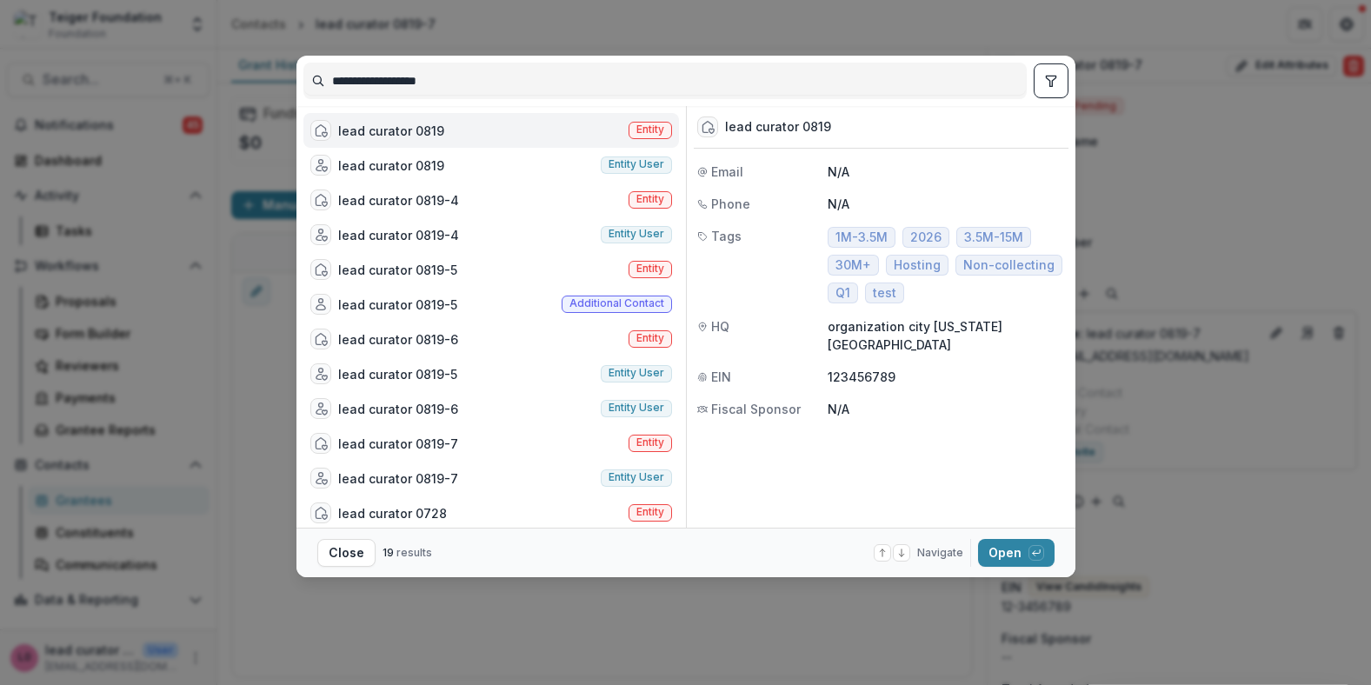
type input "**********"
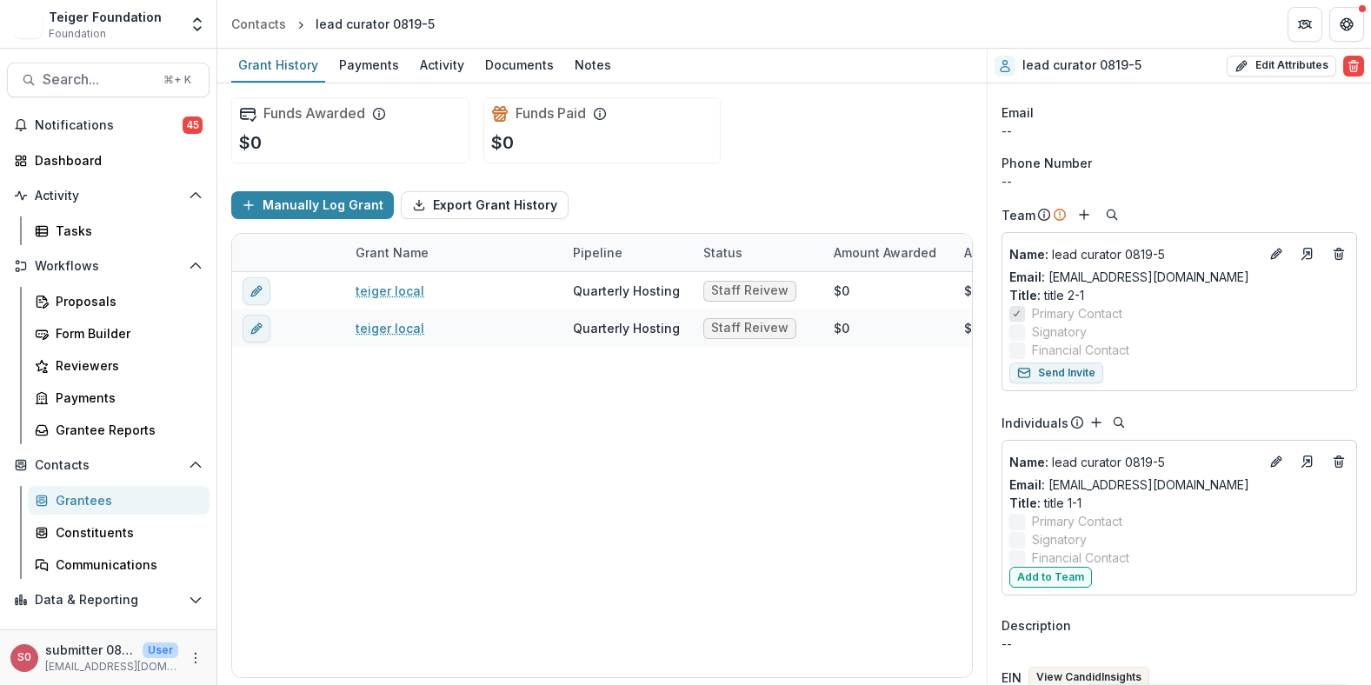
scroll to position [78, 0]
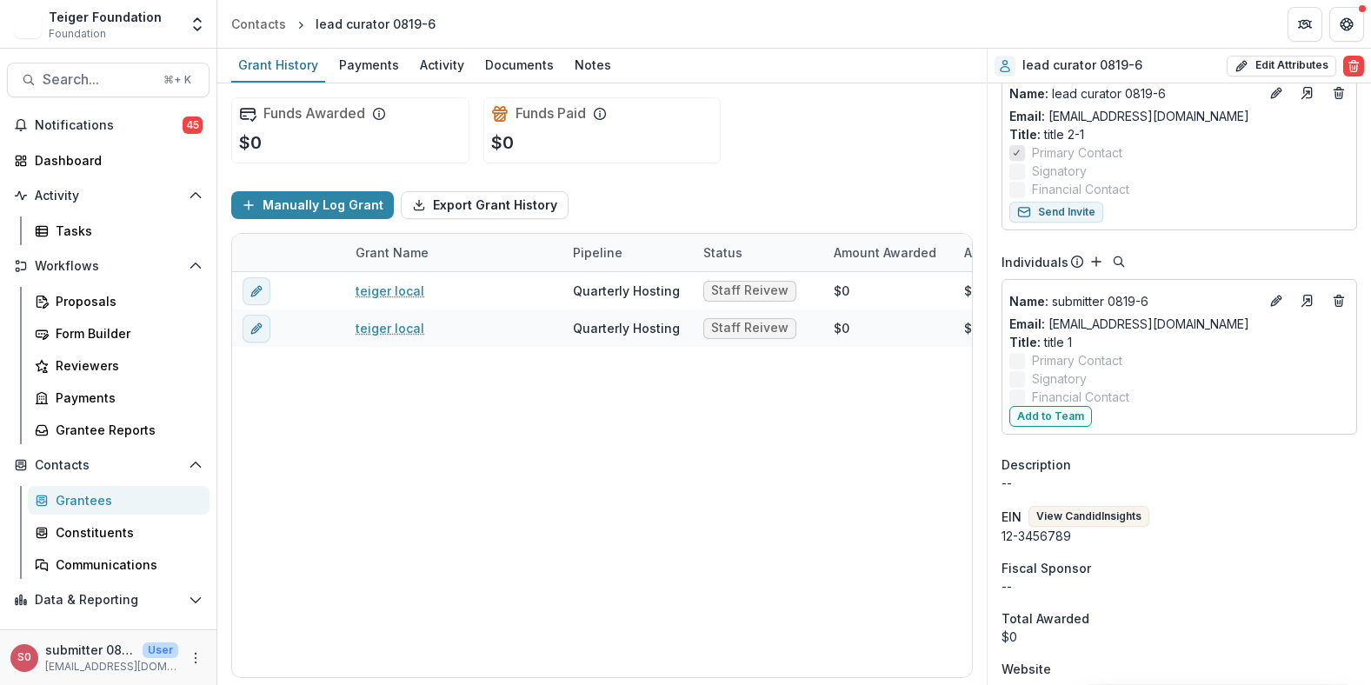
scroll to position [218, 0]
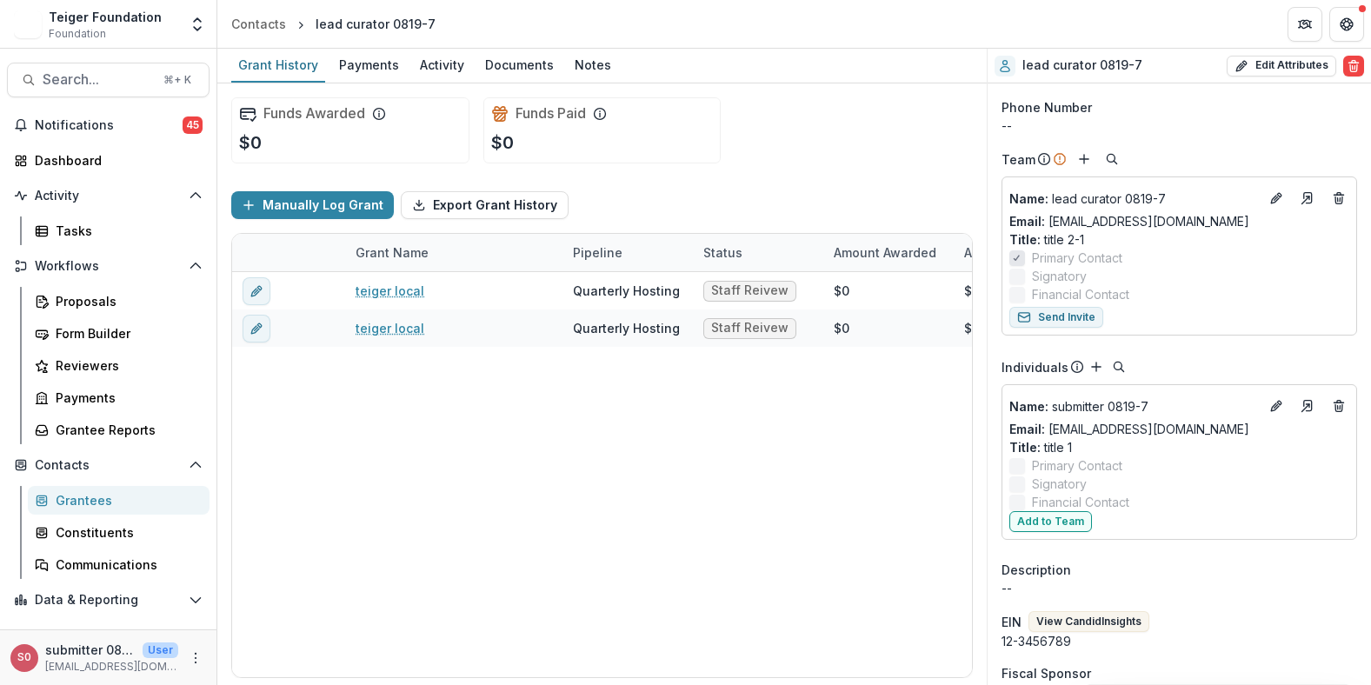
scroll to position [220, 0]
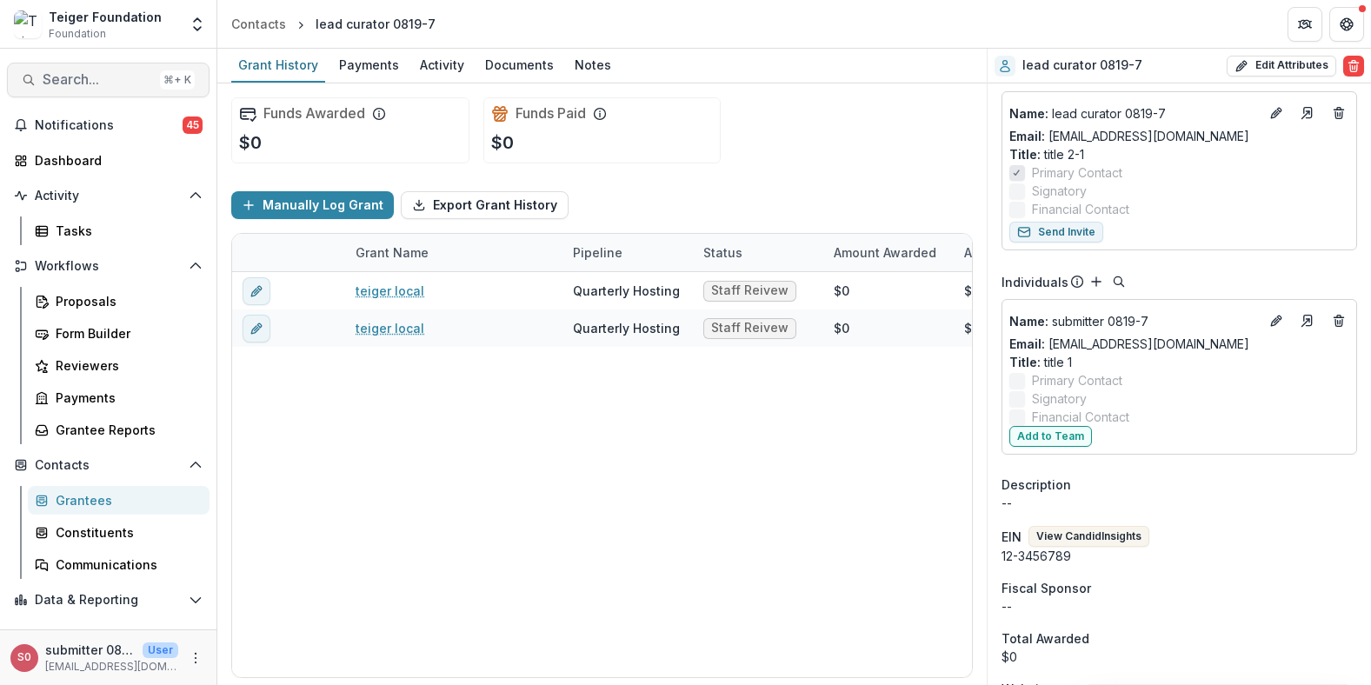
click at [64, 83] on span "Search..." at bounding box center [98, 79] width 110 height 17
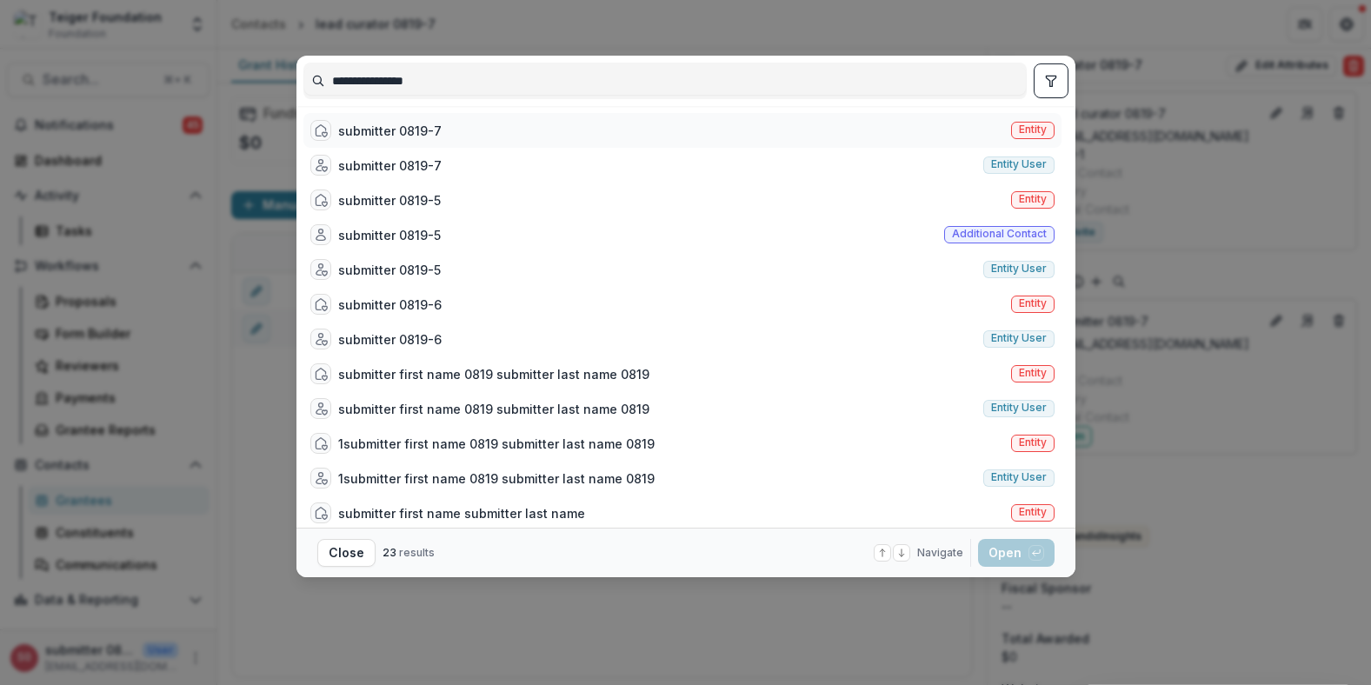
type input "**********"
click at [408, 129] on div "submitter 0819-7" at bounding box center [389, 131] width 103 height 18
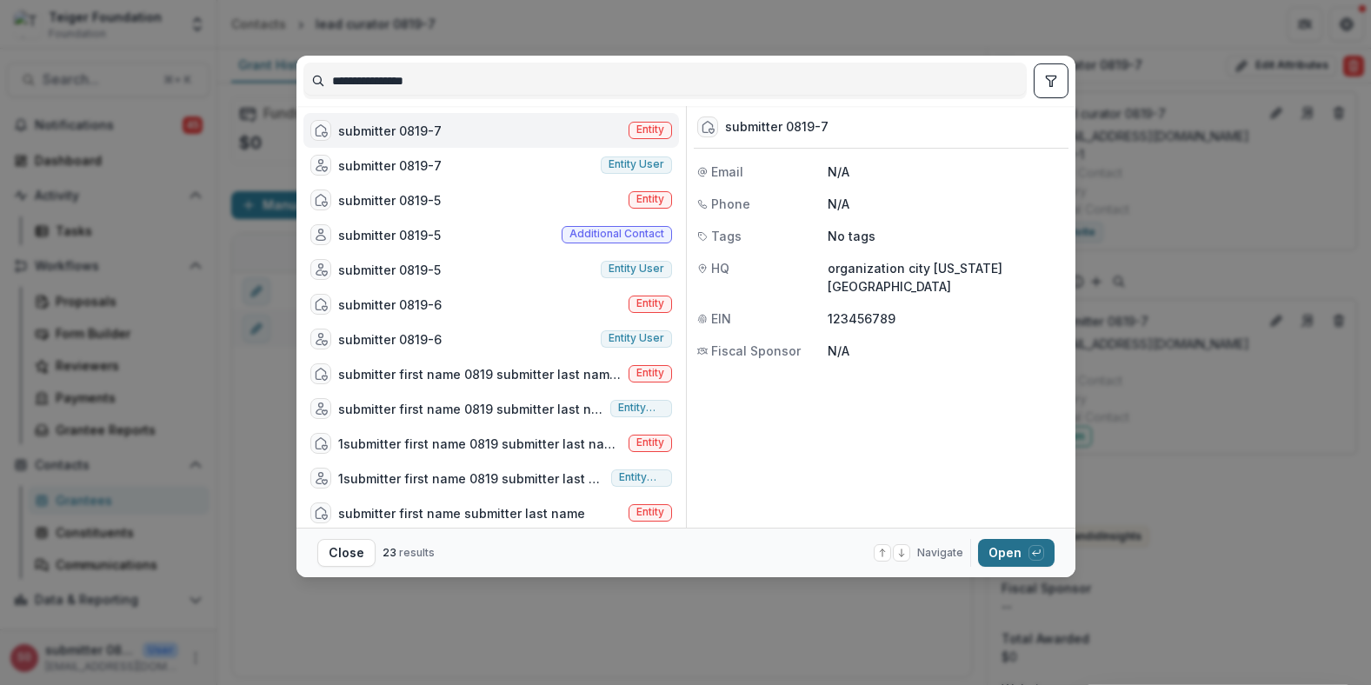
click at [987, 549] on button "Open with enter key" at bounding box center [1016, 553] width 76 height 28
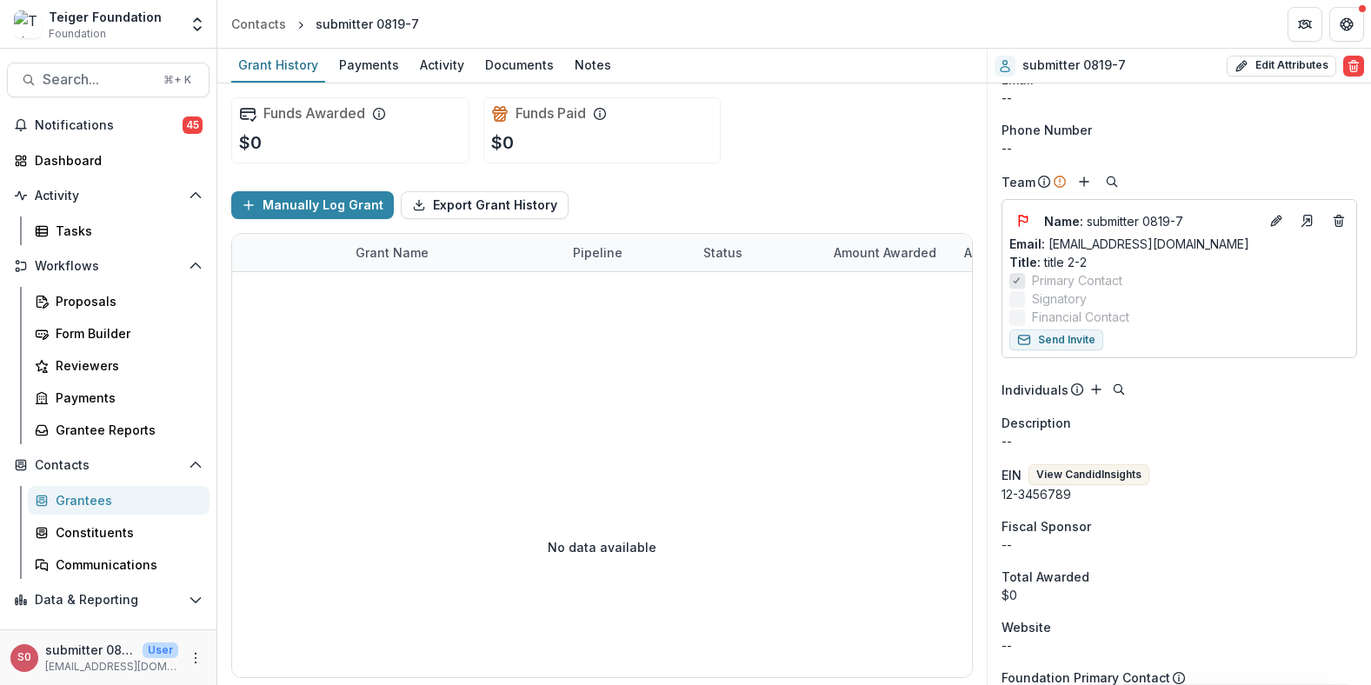
scroll to position [111, 0]
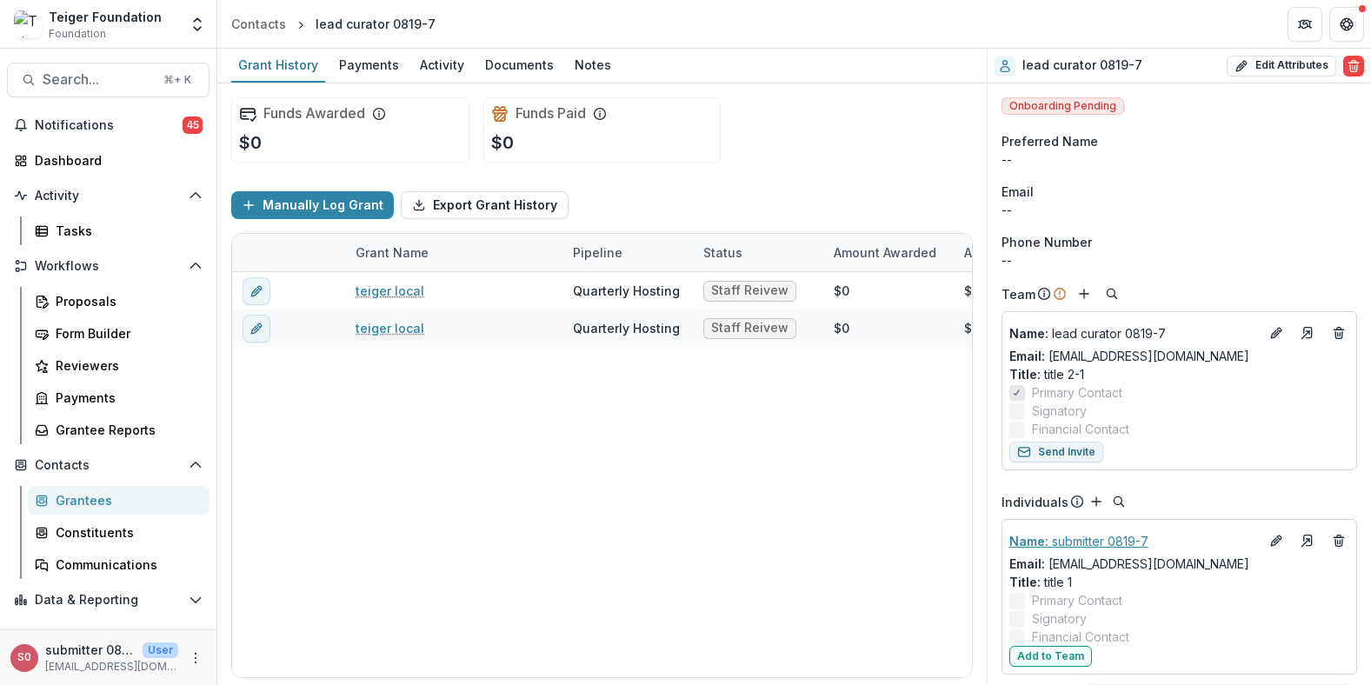
click at [1070, 546] on p "Name : submitter 0819-7" at bounding box center [1133, 541] width 249 height 18
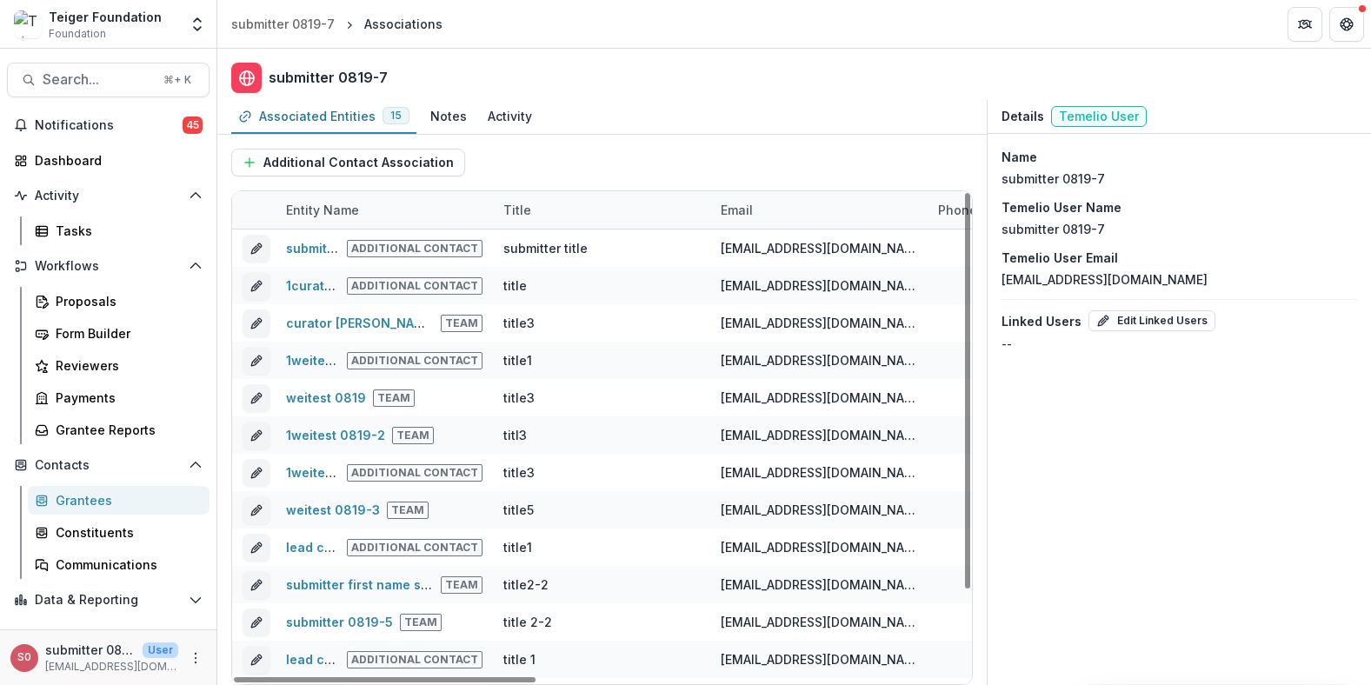
click at [1088, 169] on p "submitter 0819-7" at bounding box center [1052, 178] width 103 height 18
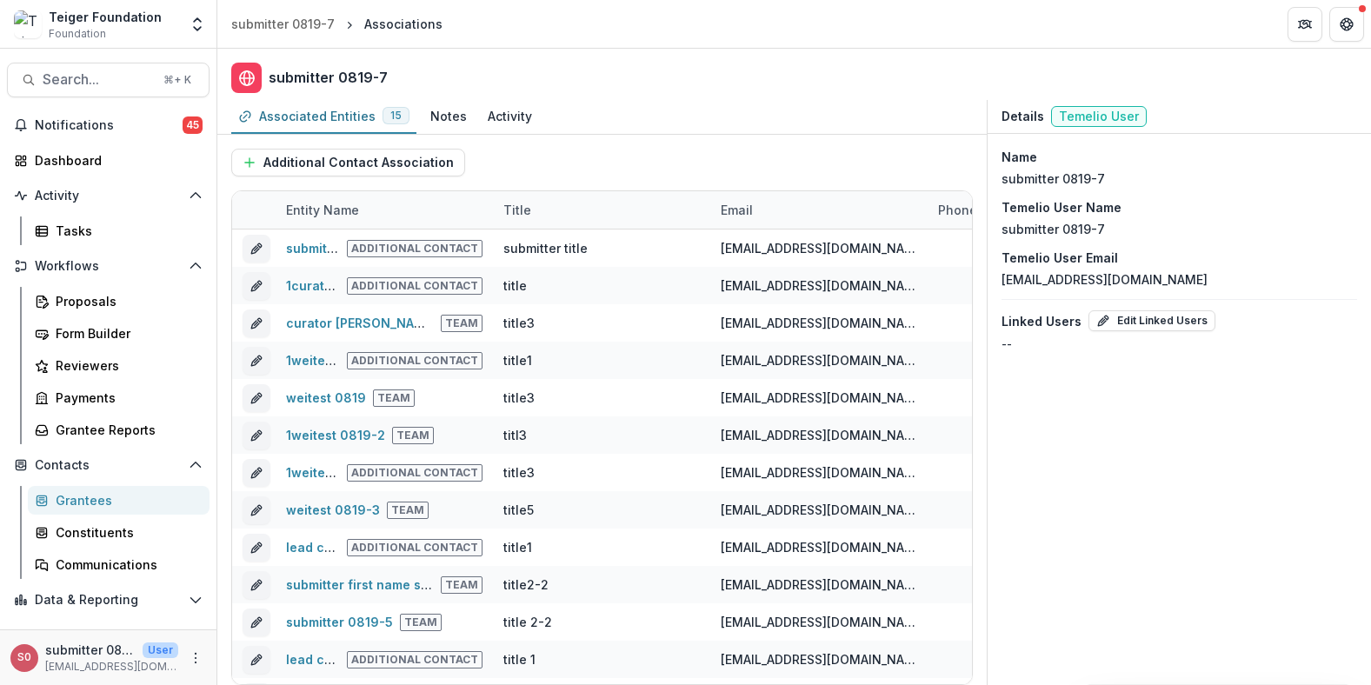
click at [1081, 183] on p "submitter 0819-7" at bounding box center [1052, 178] width 103 height 18
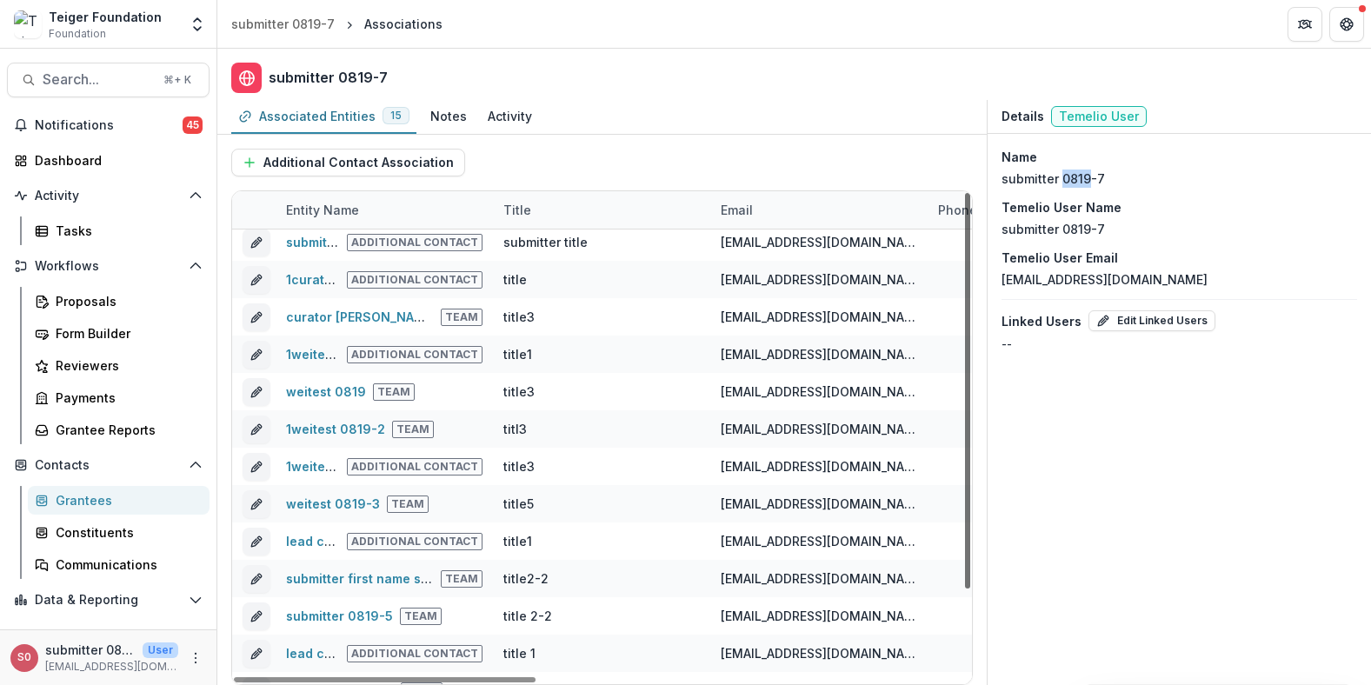
drag, startPoint x: 970, startPoint y: 445, endPoint x: 1055, endPoint y: 450, distance: 85.3
click at [970, 450] on div at bounding box center [967, 390] width 5 height 395
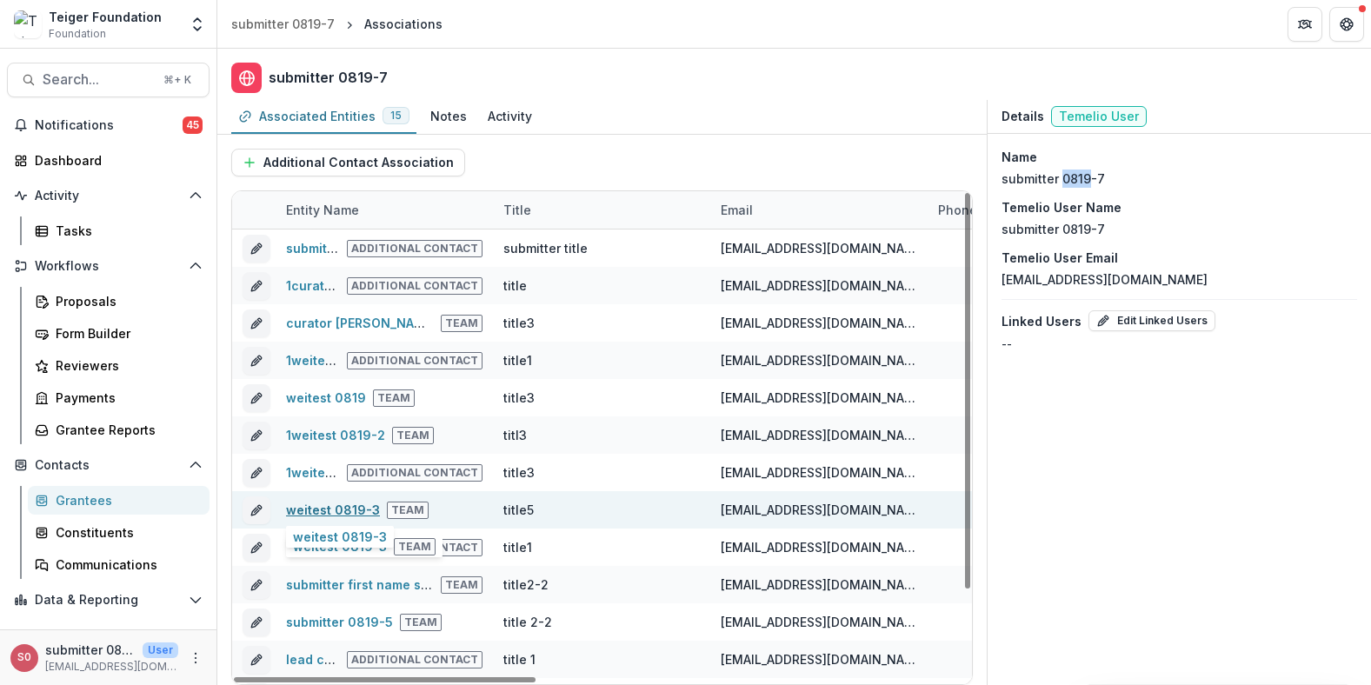
click at [302, 512] on link "weitest 0819-3" at bounding box center [333, 509] width 94 height 15
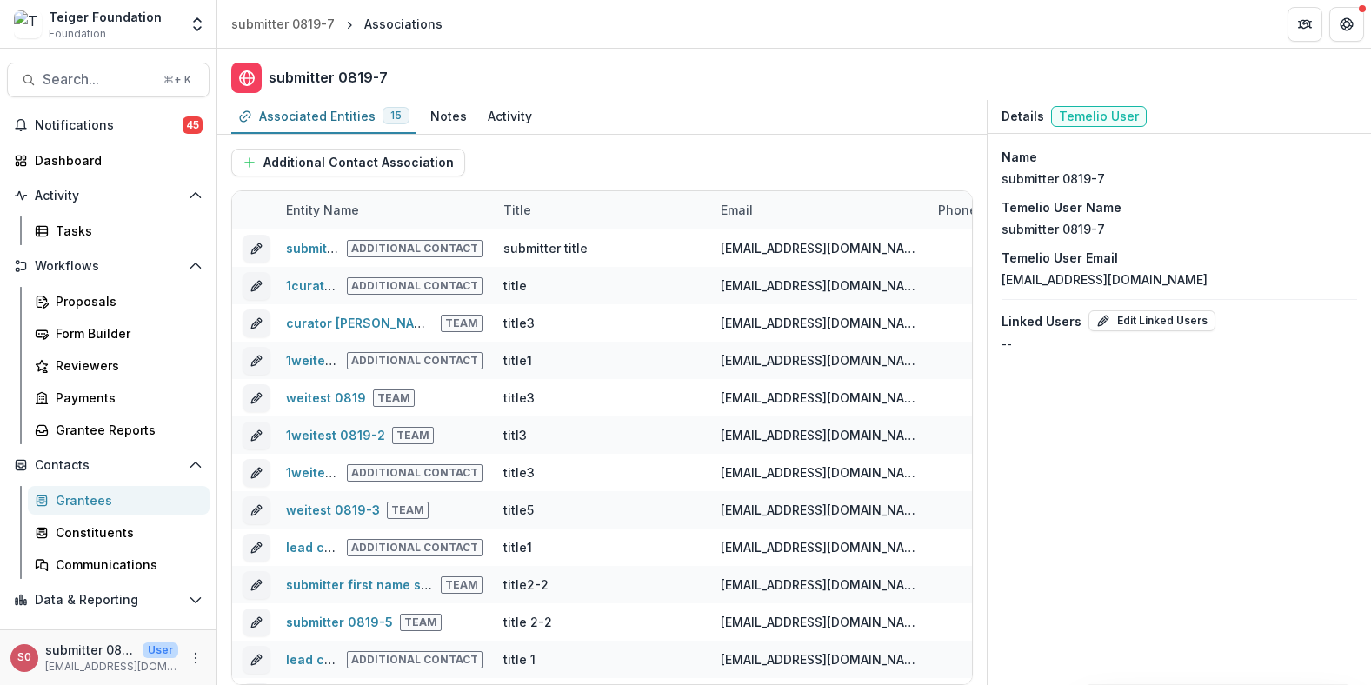
click at [354, 79] on h2 "submitter 0819-7" at bounding box center [328, 78] width 119 height 17
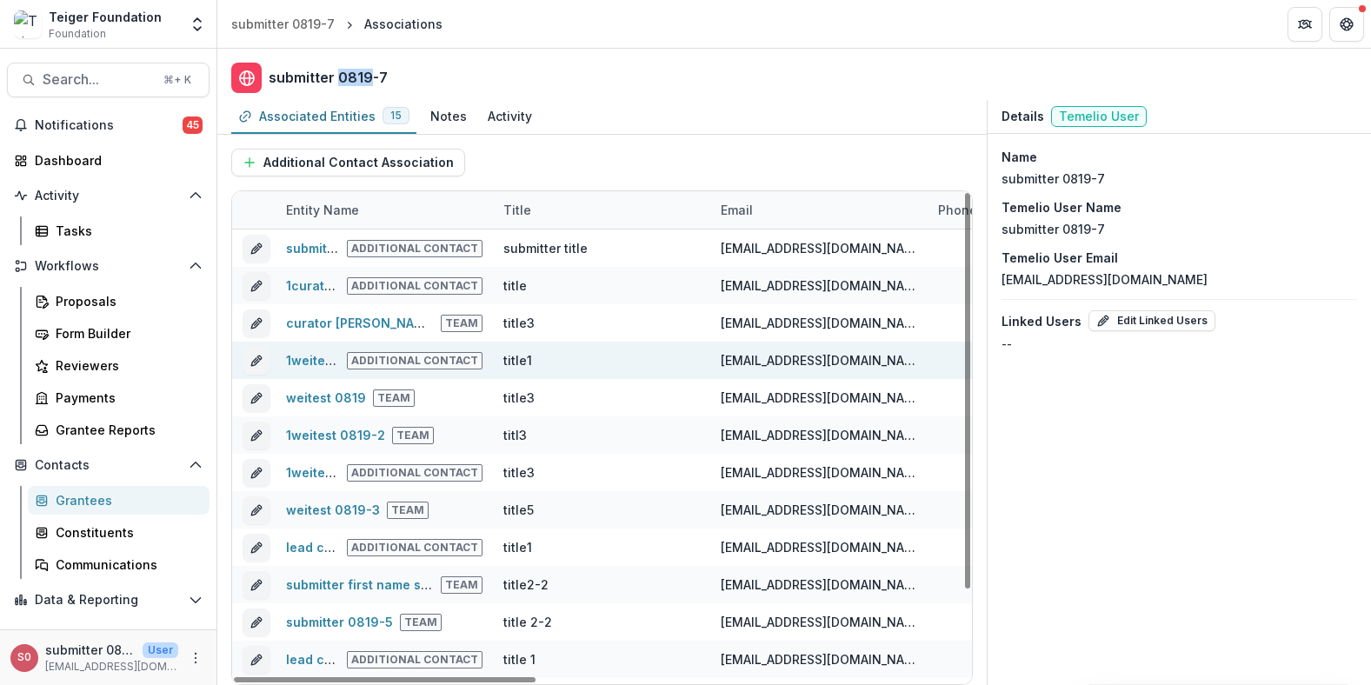
scroll to position [106, 0]
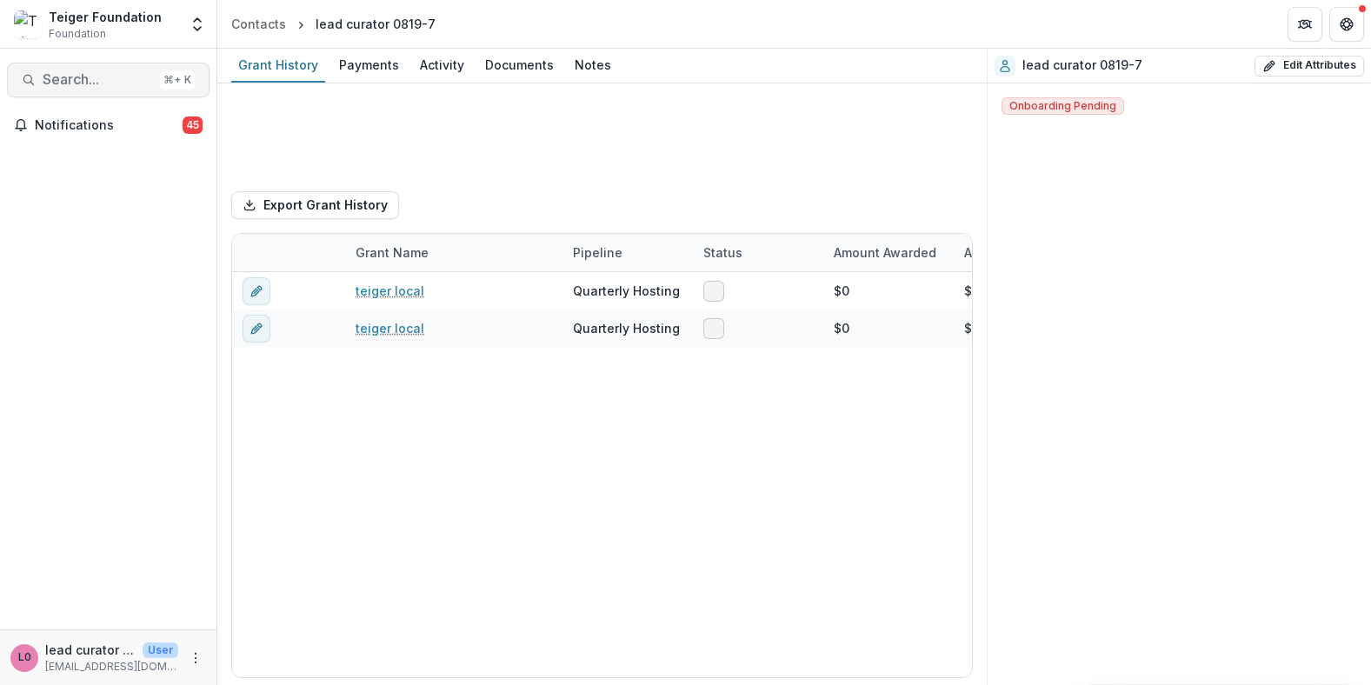
click at [113, 87] on span "Search..." at bounding box center [98, 79] width 110 height 17
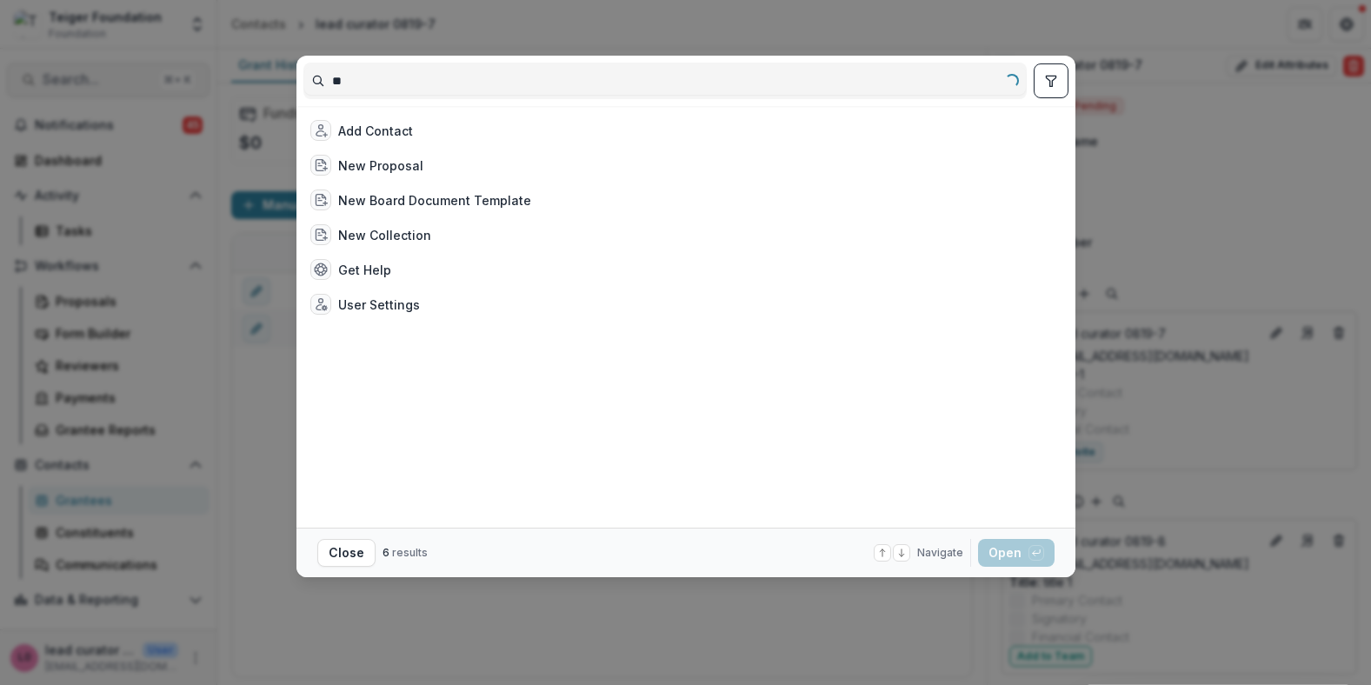
type input "*"
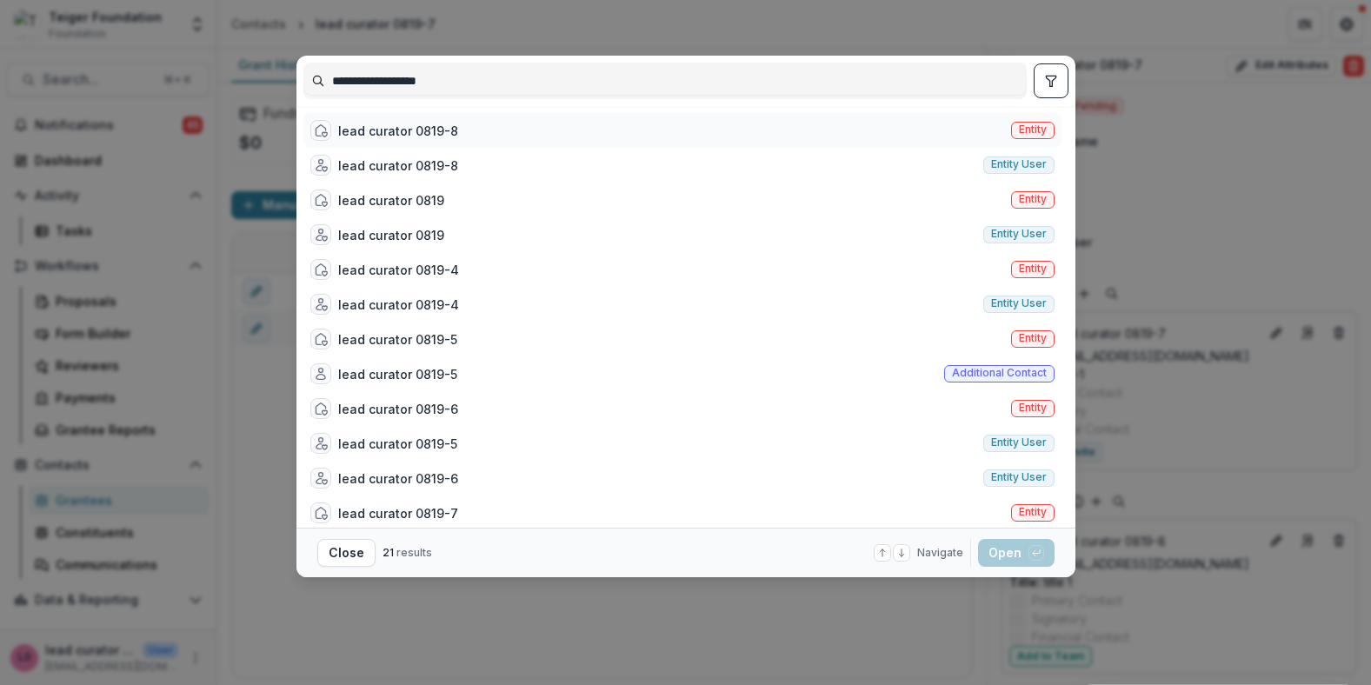
type input "**********"
click at [409, 123] on div "lead curator 0819-8" at bounding box center [398, 131] width 120 height 18
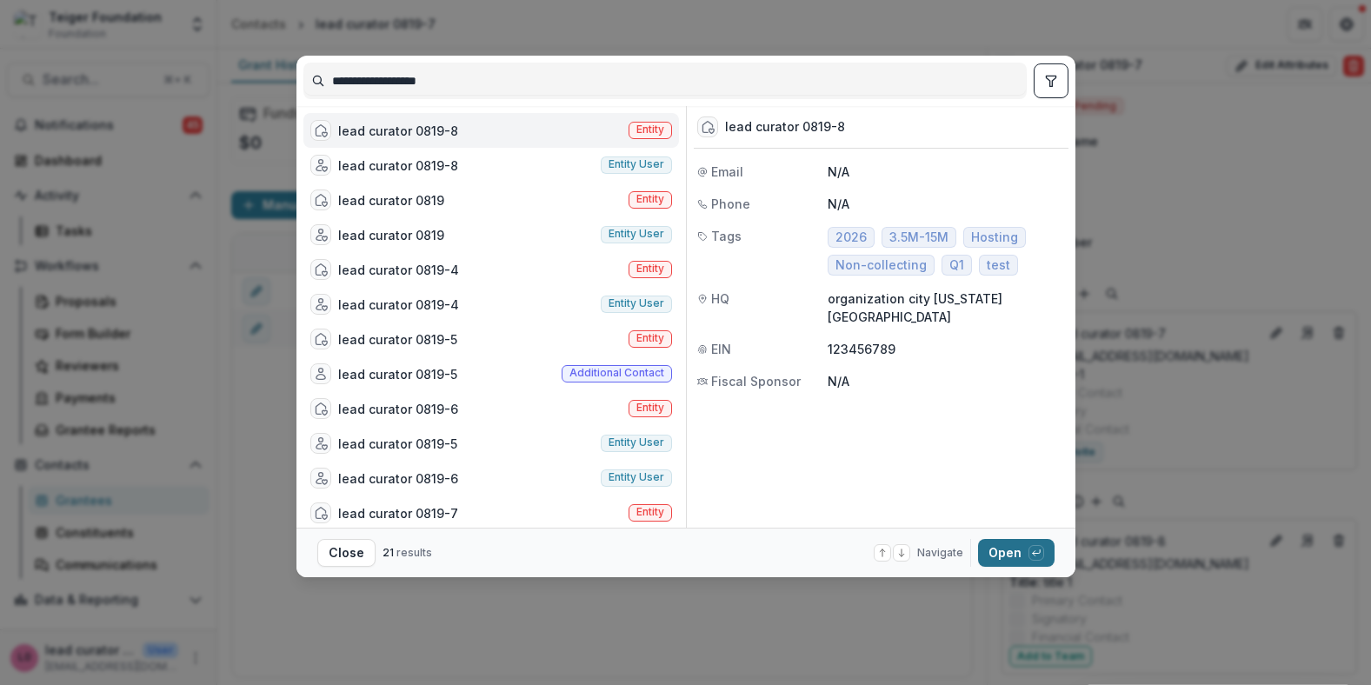
click at [1016, 555] on button "Open with enter key" at bounding box center [1016, 553] width 76 height 28
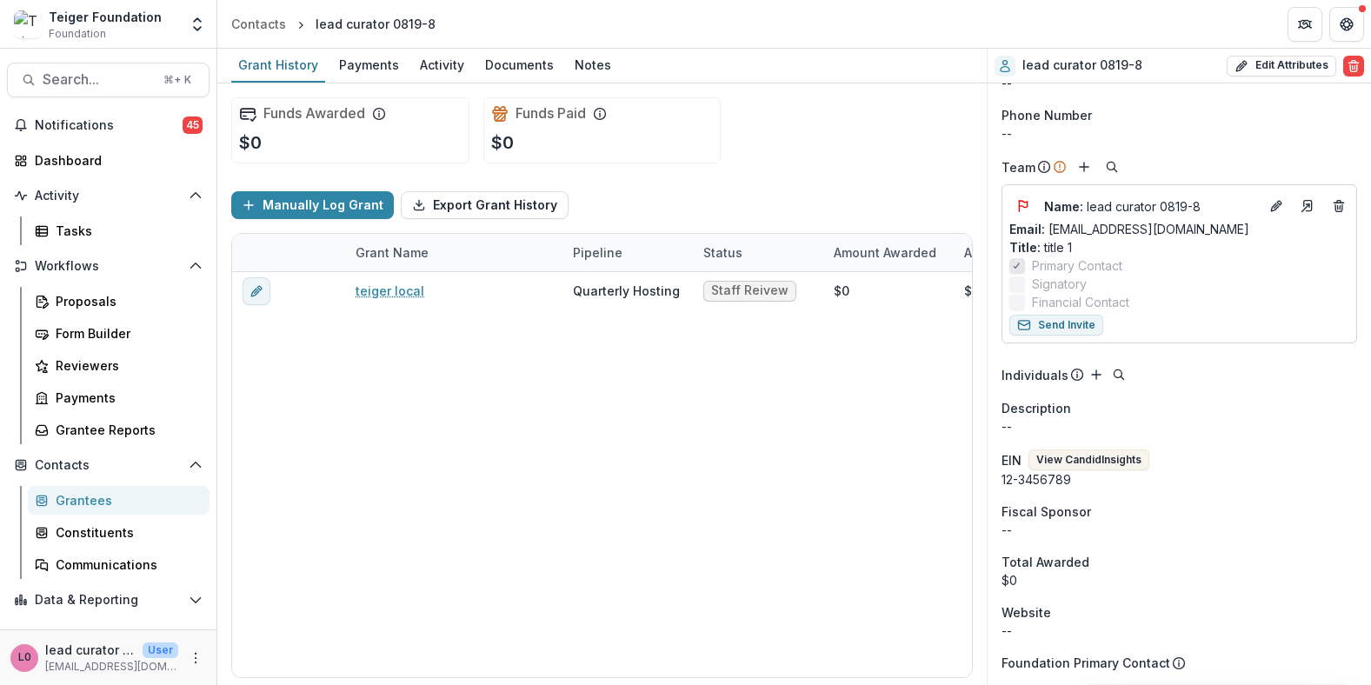
scroll to position [128, 0]
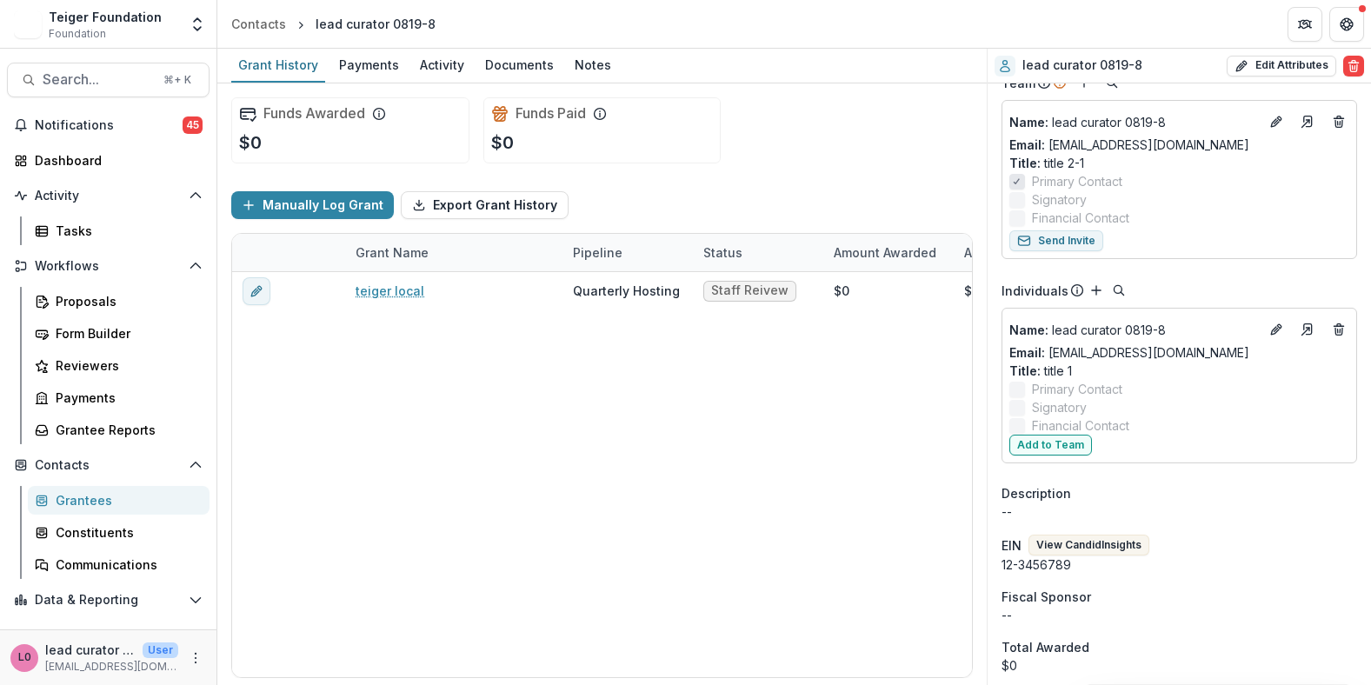
scroll to position [209, 0]
click at [898, 411] on div "teiger local Quarterly Hosting Staff Reivew $0 $0 [DATE] [DATE] $75,000 OPERATI…" at bounding box center [940, 474] width 1417 height 405
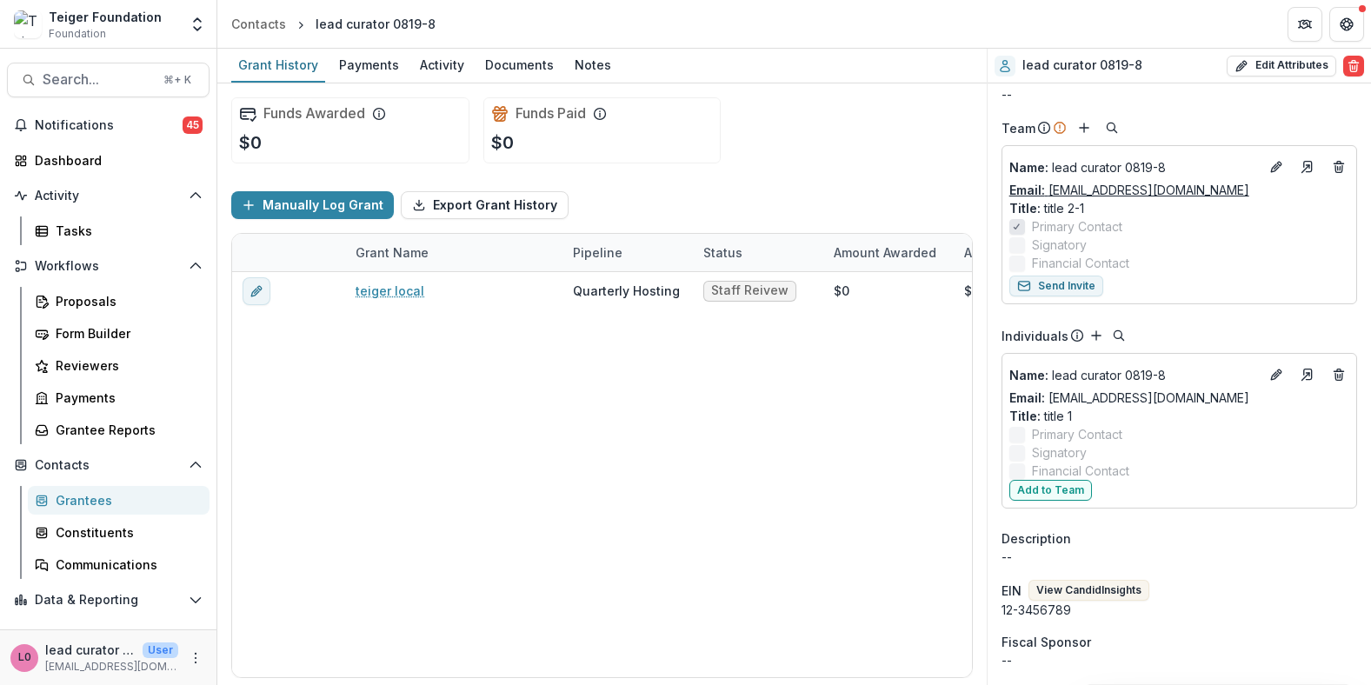
scroll to position [146, 0]
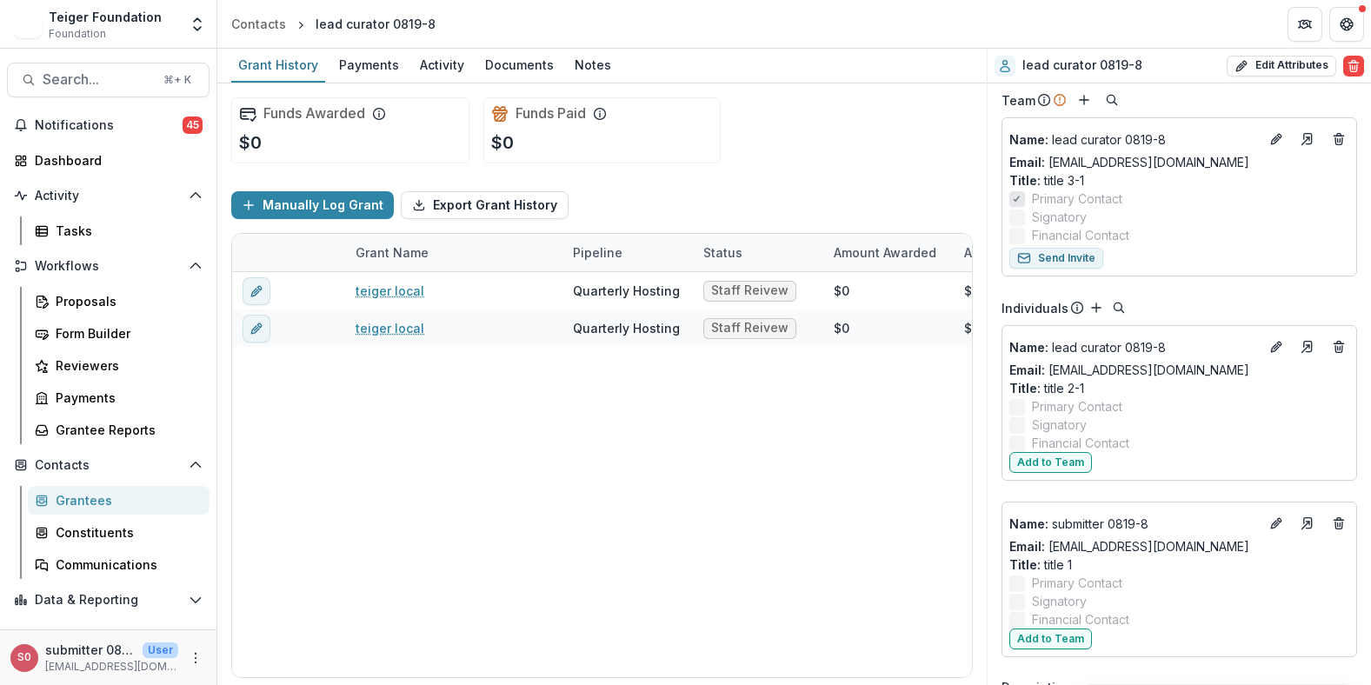
scroll to position [183, 0]
